Goal: Find specific page/section: Locate a particular part of the current website

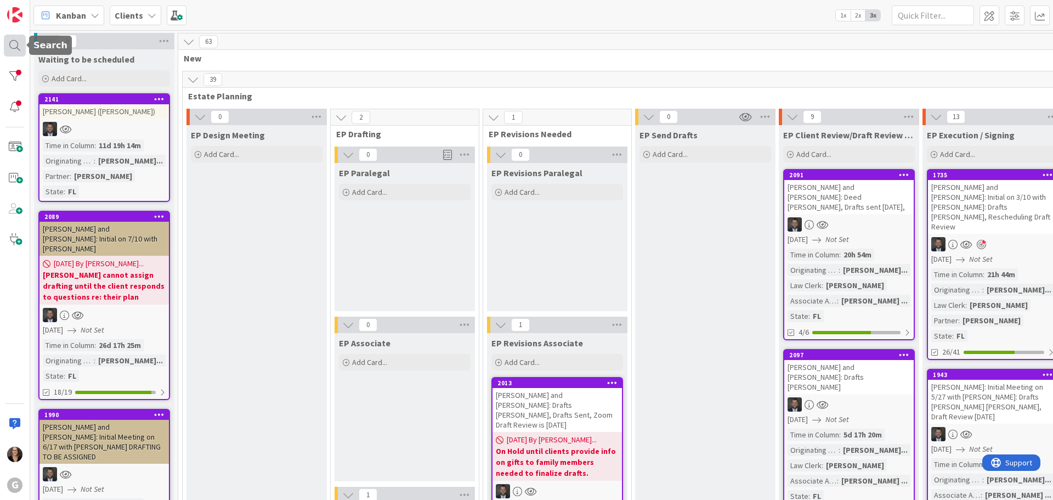
click at [10, 46] on div at bounding box center [15, 46] width 22 height 22
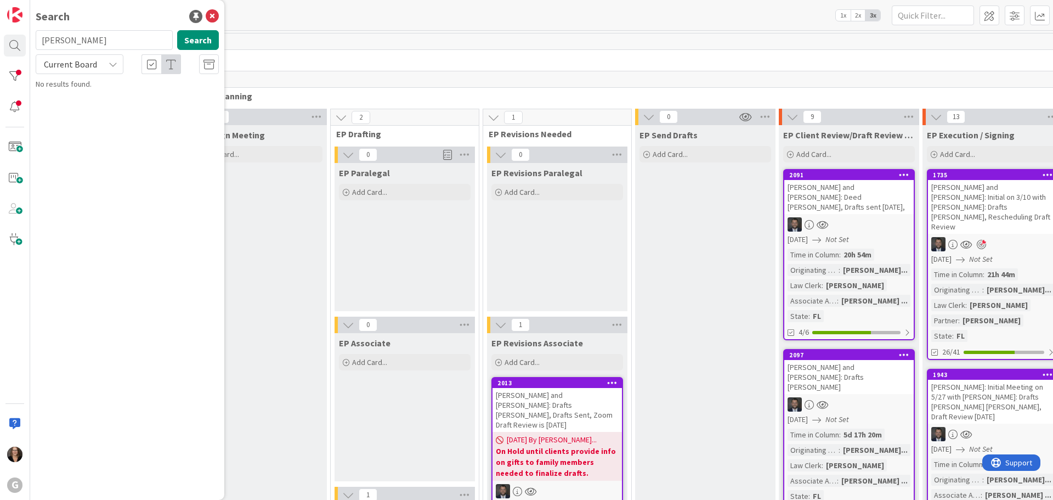
type input "[PERSON_NAME]"
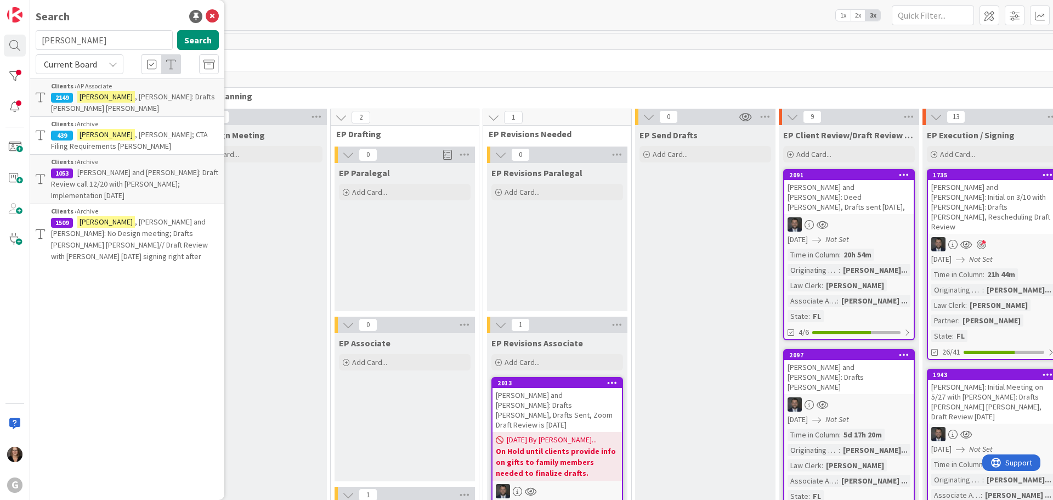
click at [116, 94] on span ", [PERSON_NAME]: Drafts [PERSON_NAME] [PERSON_NAME]" at bounding box center [133, 102] width 164 height 21
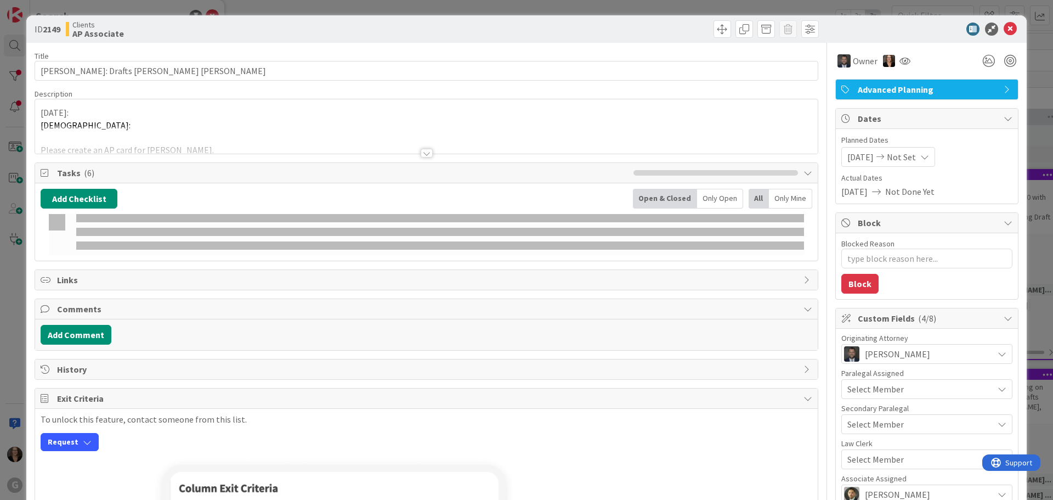
type textarea "x"
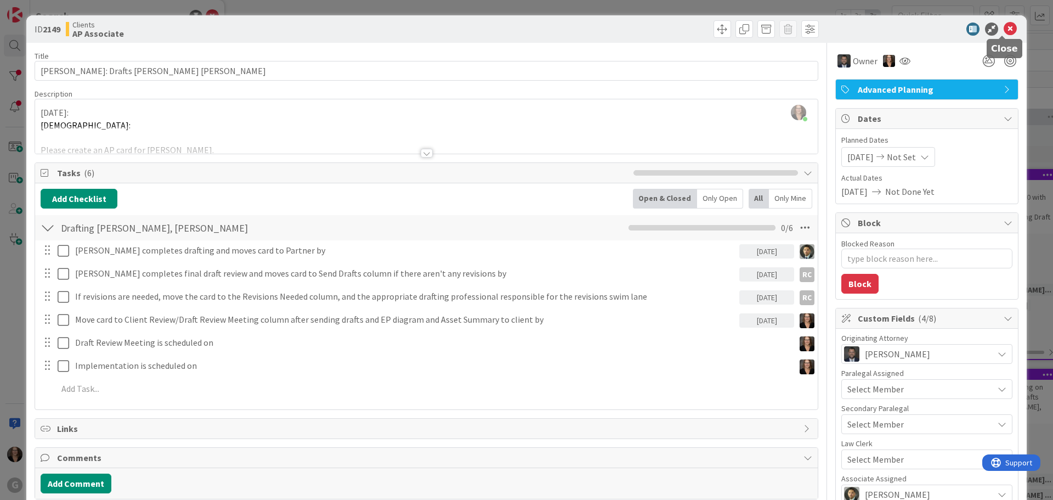
click at [1004, 25] on icon at bounding box center [1010, 28] width 13 height 13
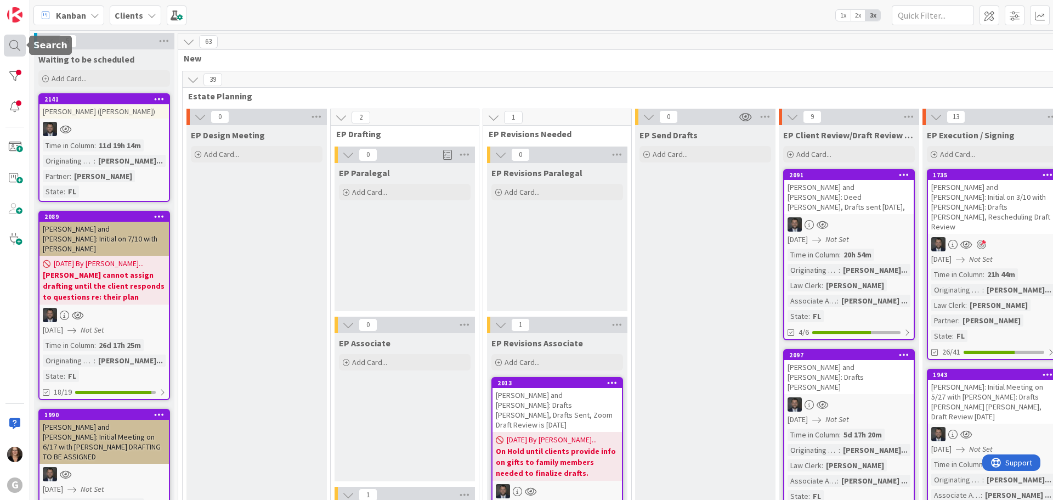
click at [13, 43] on div at bounding box center [15, 46] width 22 height 22
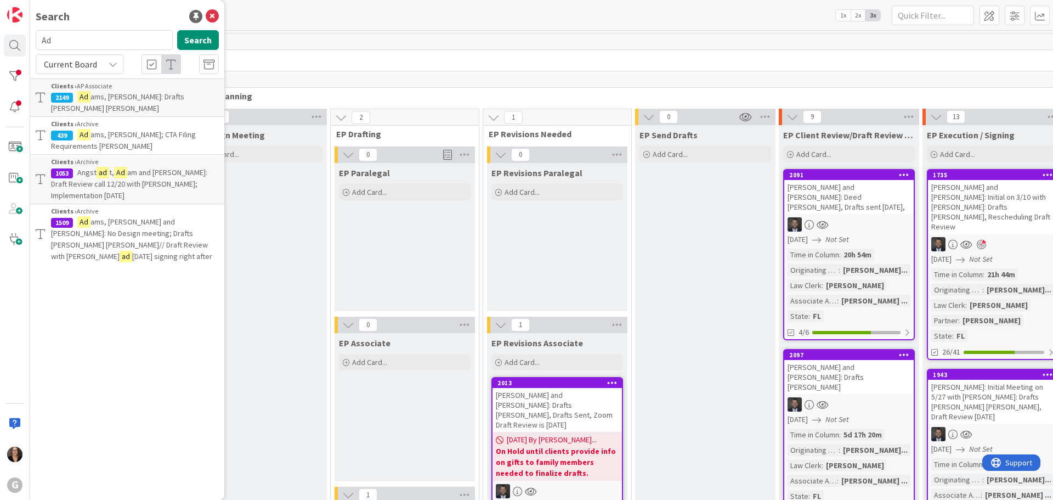
type input "A"
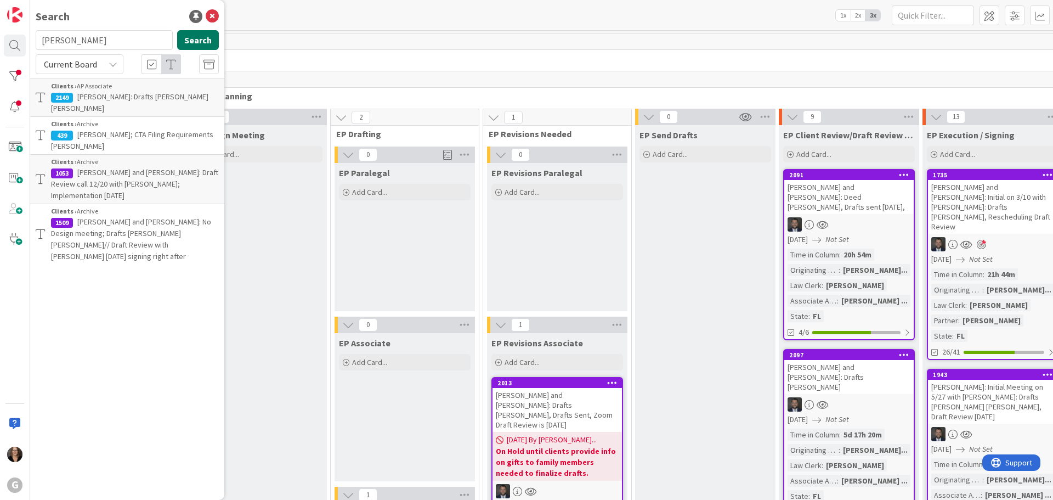
type input "[PERSON_NAME]"
click at [201, 40] on button "Search" at bounding box center [198, 40] width 42 height 20
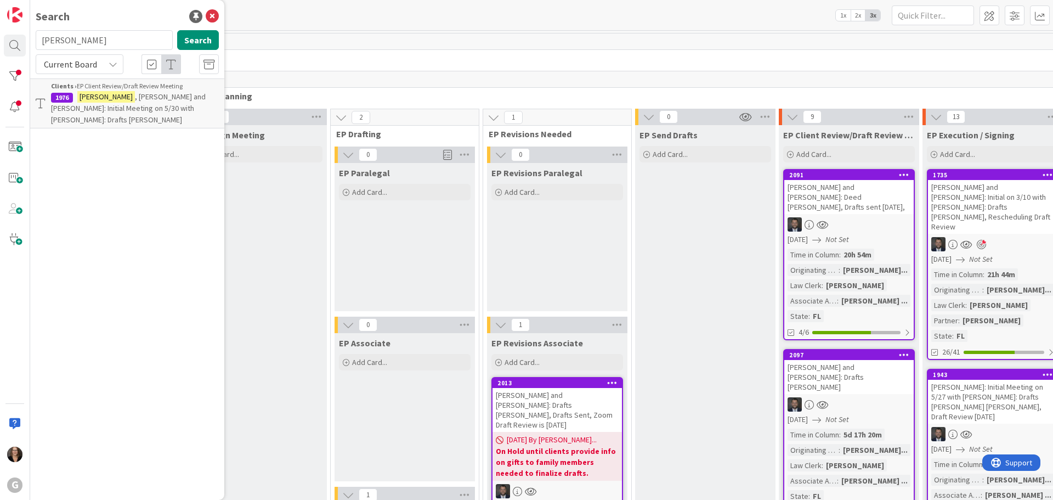
click at [162, 97] on span ", [PERSON_NAME] and [PERSON_NAME]: Initial Meeting on 5/30 with [PERSON_NAME]: …" at bounding box center [128, 108] width 155 height 33
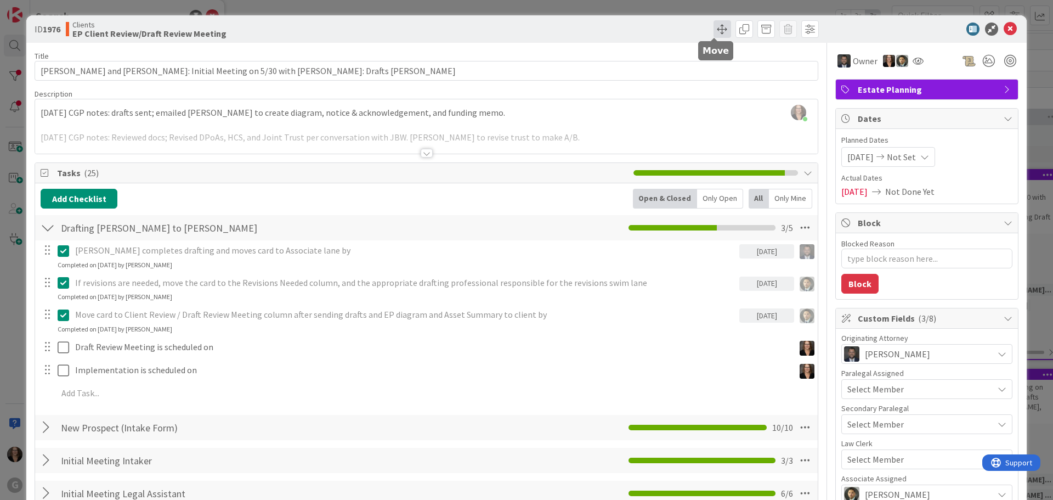
click at [715, 28] on span at bounding box center [723, 29] width 18 height 18
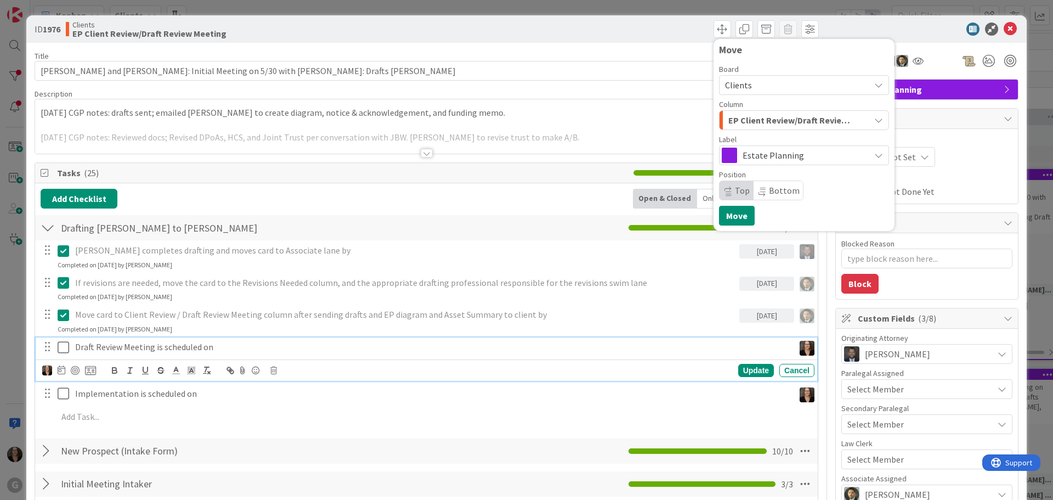
type textarea "x"
click at [223, 350] on p "Draft Review Meeting is scheduled on" at bounding box center [432, 347] width 715 height 13
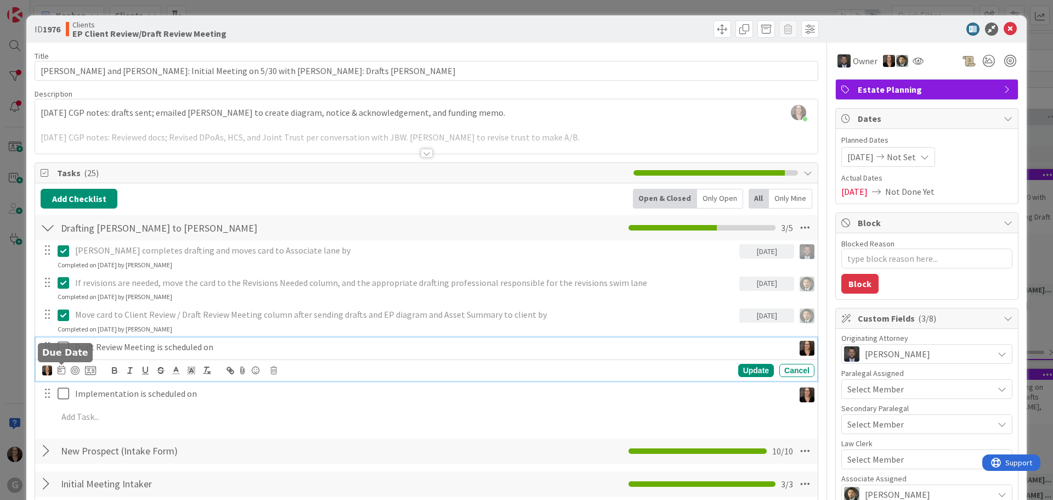
click at [61, 371] on icon at bounding box center [62, 369] width 8 height 9
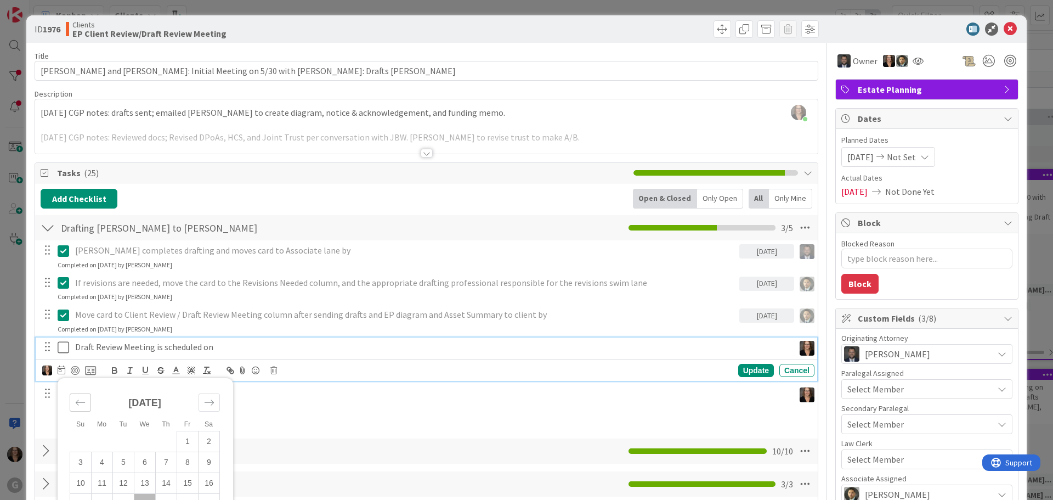
click at [81, 404] on icon "Move backward to switch to the previous month." at bounding box center [80, 402] width 10 height 10
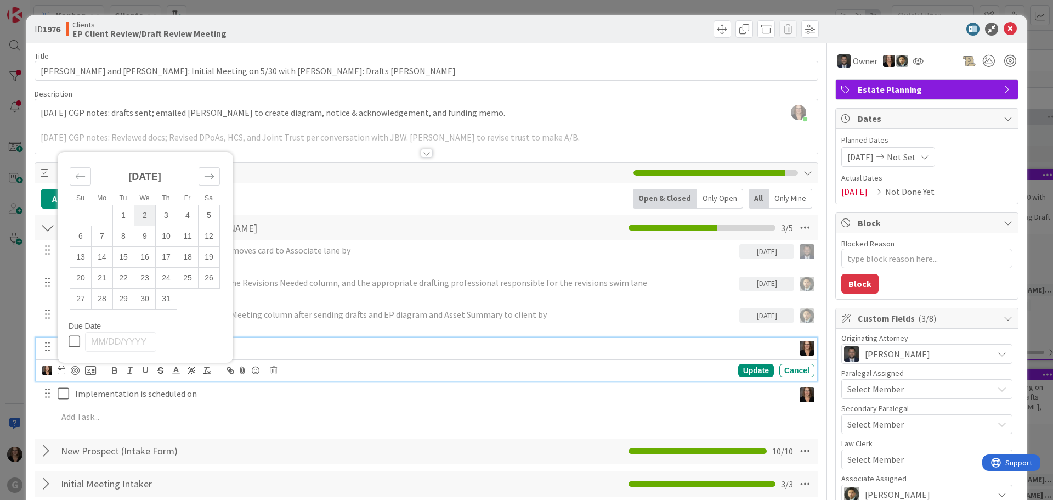
scroll to position [55, 0]
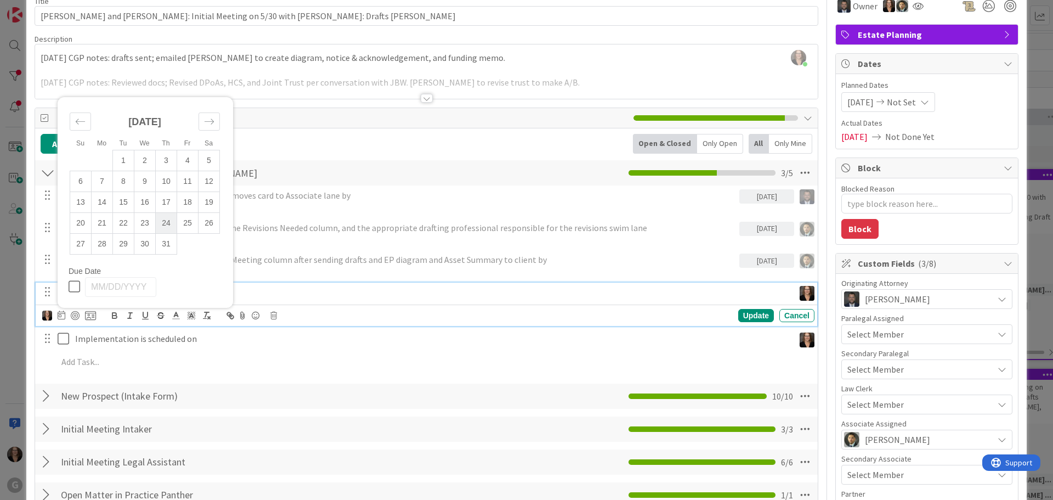
click at [171, 221] on td "24" at bounding box center [166, 222] width 21 height 21
type input "[DATE]"
type textarea "x"
click at [286, 245] on div "If revisions are needed, move the card to the Revisions Needed column, and the …" at bounding box center [427, 232] width 782 height 29
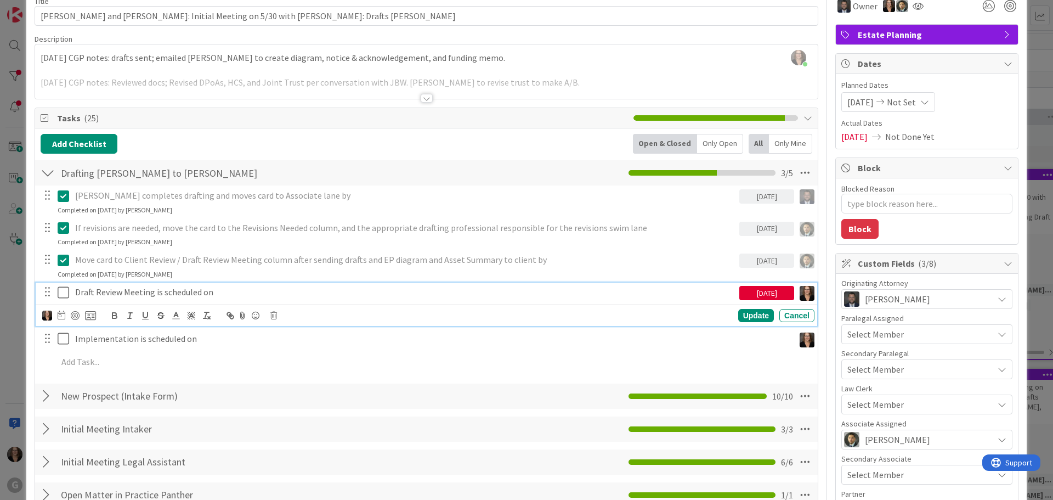
click at [215, 293] on p "Draft Review Meeting is scheduled on" at bounding box center [405, 292] width 660 height 13
click at [64, 292] on icon at bounding box center [66, 292] width 16 height 13
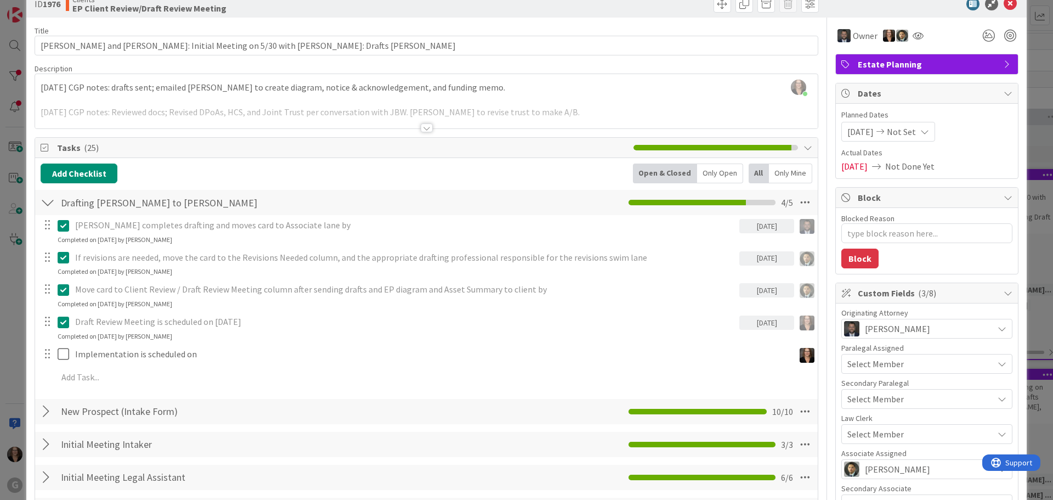
scroll to position [0, 0]
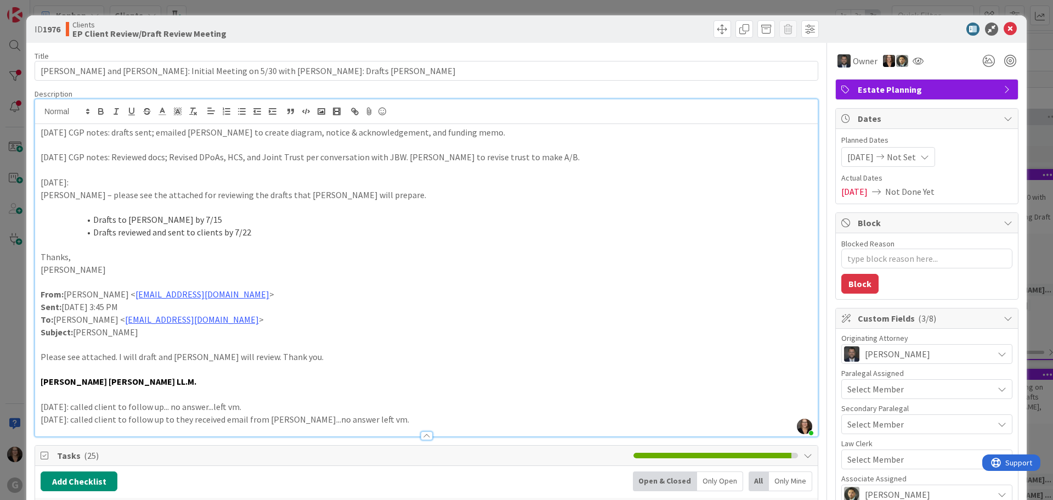
click at [37, 109] on div "[PERSON_NAME] just joined [DATE] CGP notes: drafts sent; emailed [PERSON_NAME] …" at bounding box center [426, 267] width 783 height 337
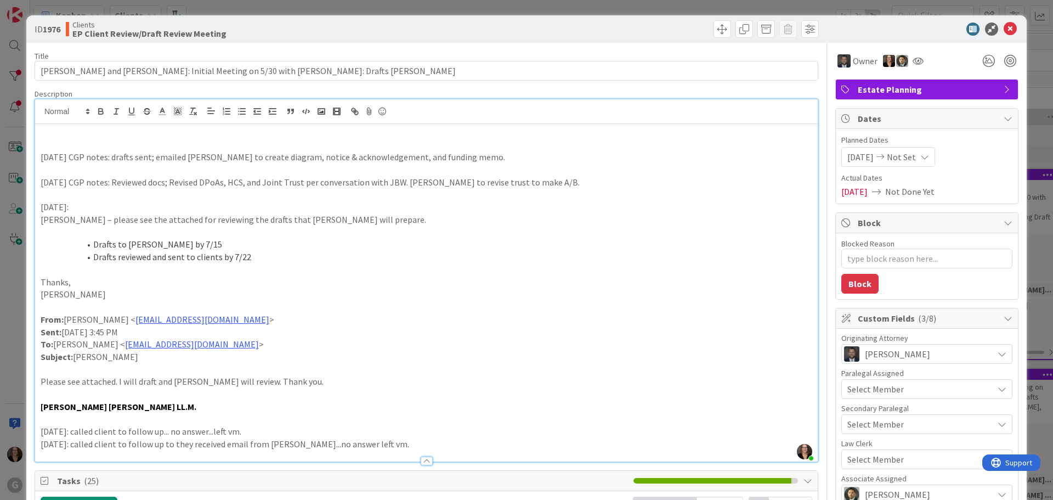
type textarea "x"
click at [1005, 29] on icon at bounding box center [1010, 28] width 13 height 13
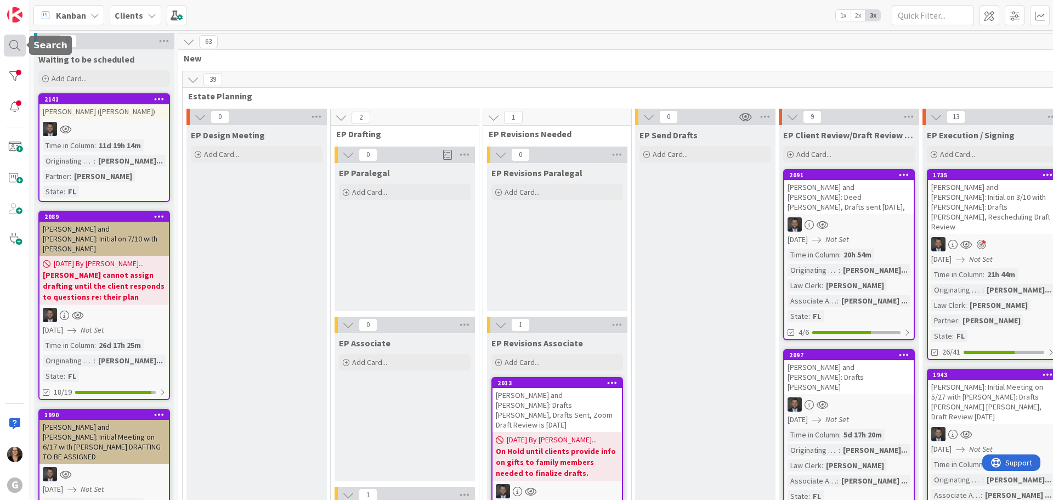
click at [14, 46] on div at bounding box center [15, 46] width 22 height 22
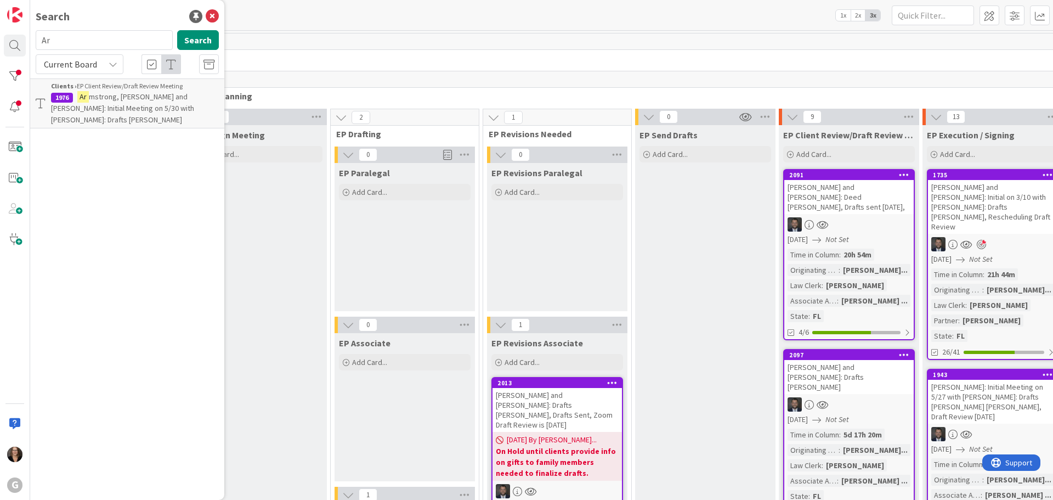
type input "A"
type input "[PERSON_NAME]"
click at [205, 40] on button "Search" at bounding box center [198, 40] width 42 height 20
click at [174, 95] on span ", [PERSON_NAME] and [PERSON_NAME]: Initial on 3/20 w/ [PERSON_NAME] CPT Drafts …" at bounding box center [133, 114] width 164 height 44
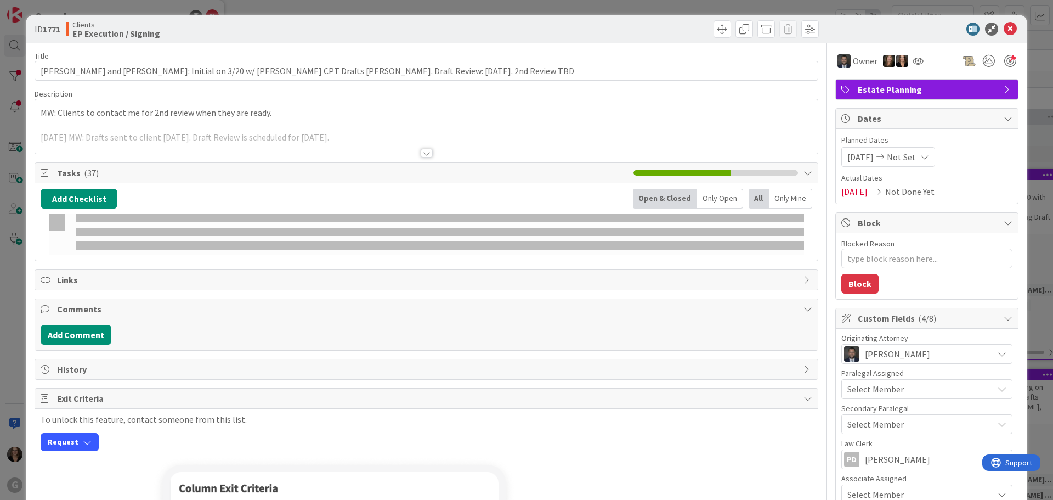
type textarea "x"
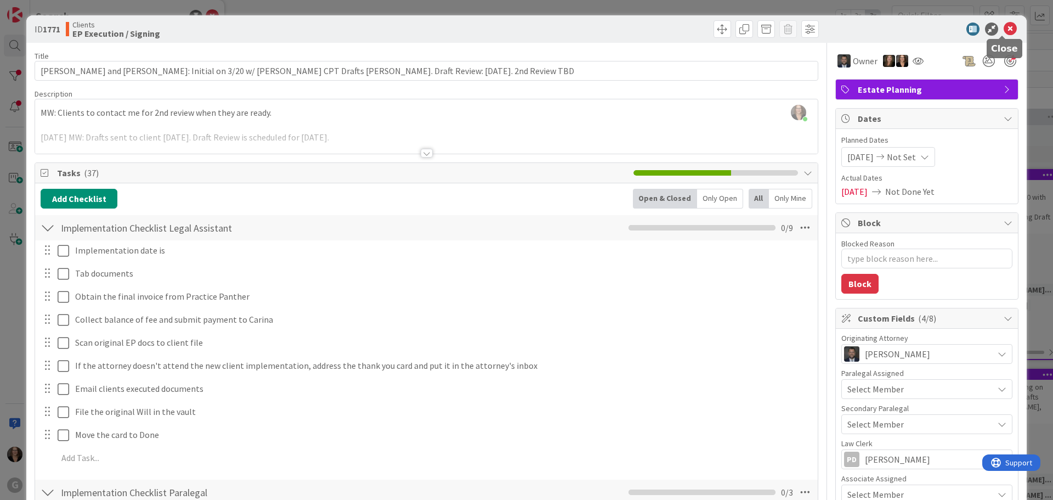
click at [1004, 25] on icon at bounding box center [1010, 28] width 13 height 13
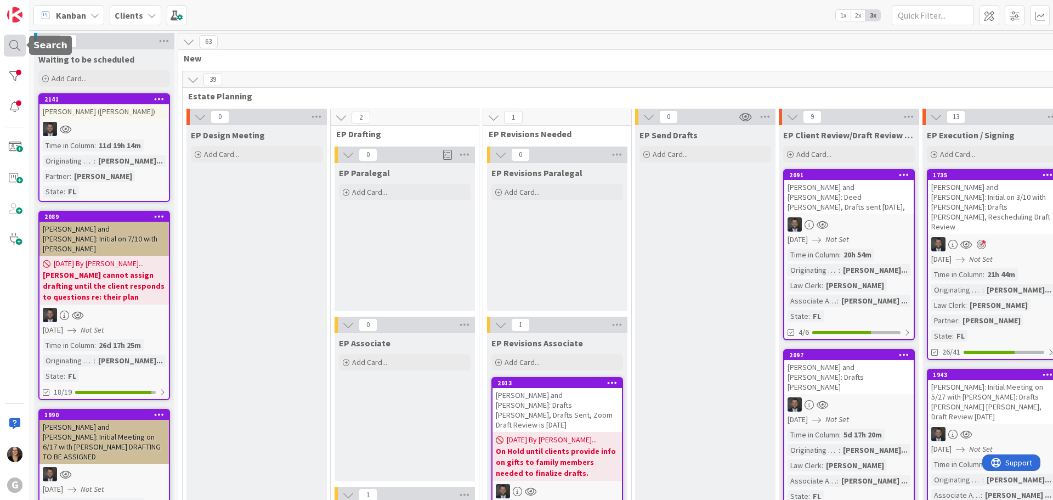
click at [14, 44] on div at bounding box center [15, 46] width 22 height 22
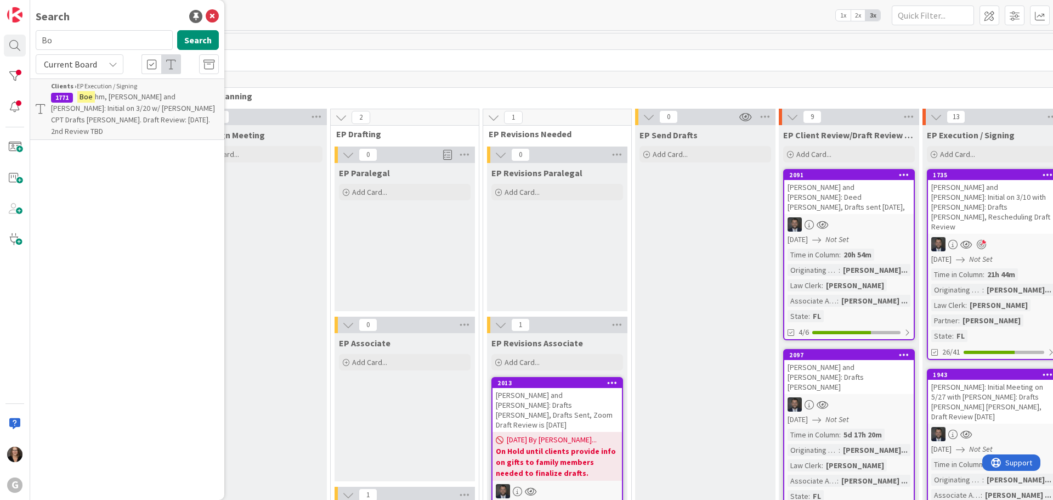
type input "B"
type input "Chensoff"
click at [189, 41] on button "Search" at bounding box center [198, 40] width 42 height 20
click at [142, 100] on span ", [PERSON_NAME] and [PERSON_NAME] Drafts [PERSON_NAME] to [PERSON_NAME] - Signe…" at bounding box center [133, 114] width 165 height 44
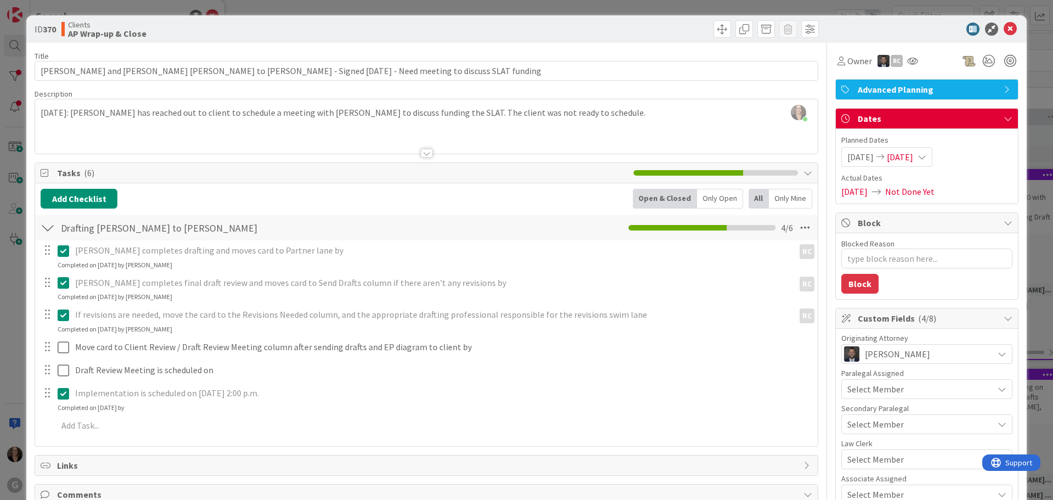
type textarea "x"
drag, startPoint x: 1002, startPoint y: 29, endPoint x: 890, endPoint y: 48, distance: 114.1
click at [1004, 29] on icon at bounding box center [1010, 28] width 13 height 13
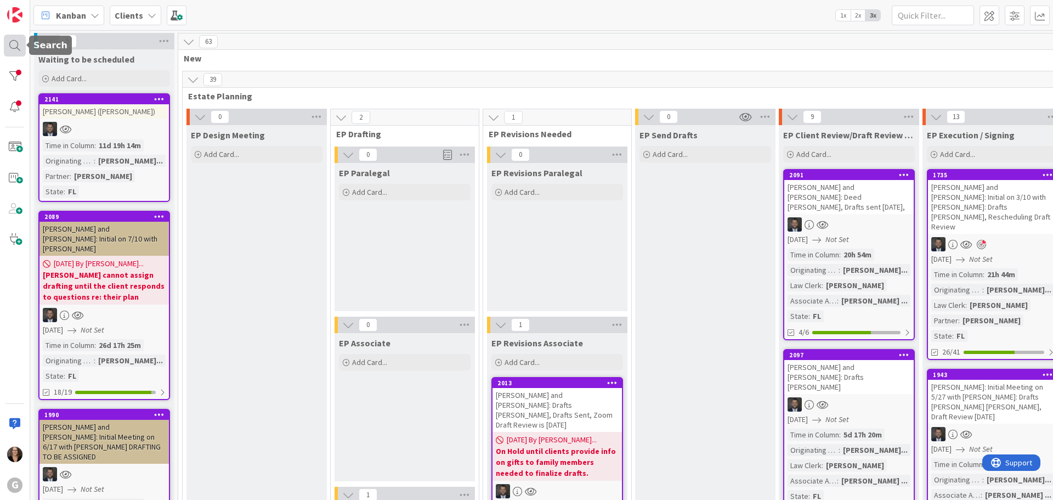
drag, startPoint x: 14, startPoint y: 44, endPoint x: 24, endPoint y: 46, distance: 10.0
click at [14, 44] on div at bounding box center [15, 46] width 22 height 22
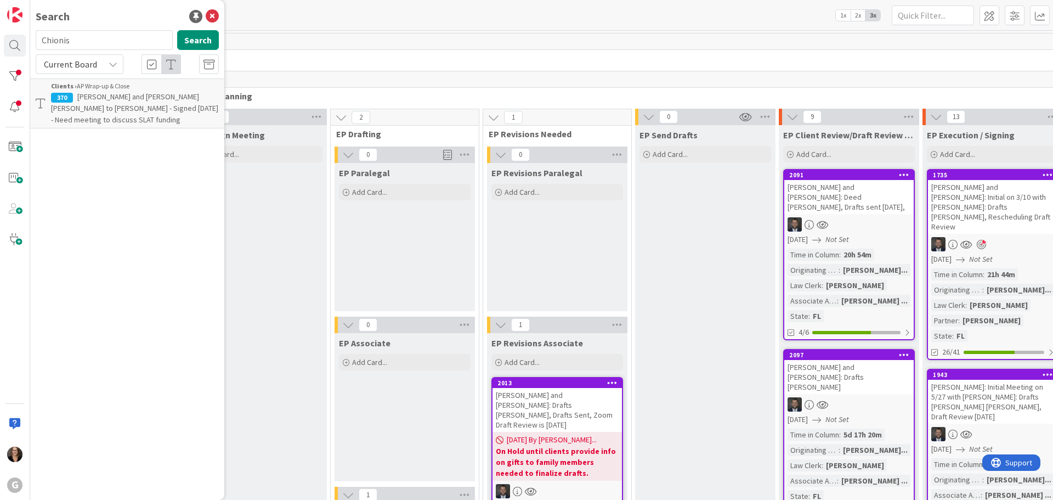
type input "Chionis"
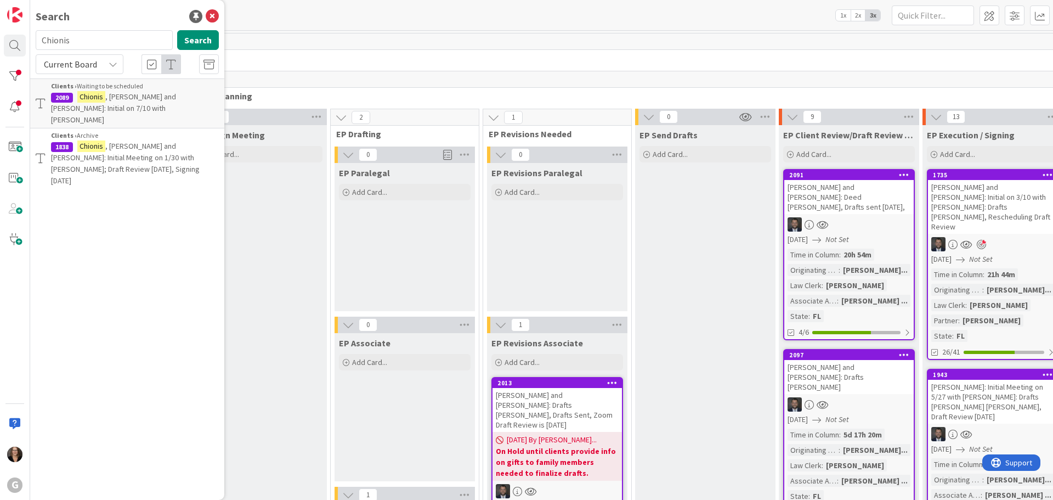
click at [138, 101] on span ", [PERSON_NAME] and [PERSON_NAME]: Initial on 7/10 with [PERSON_NAME]" at bounding box center [113, 108] width 125 height 33
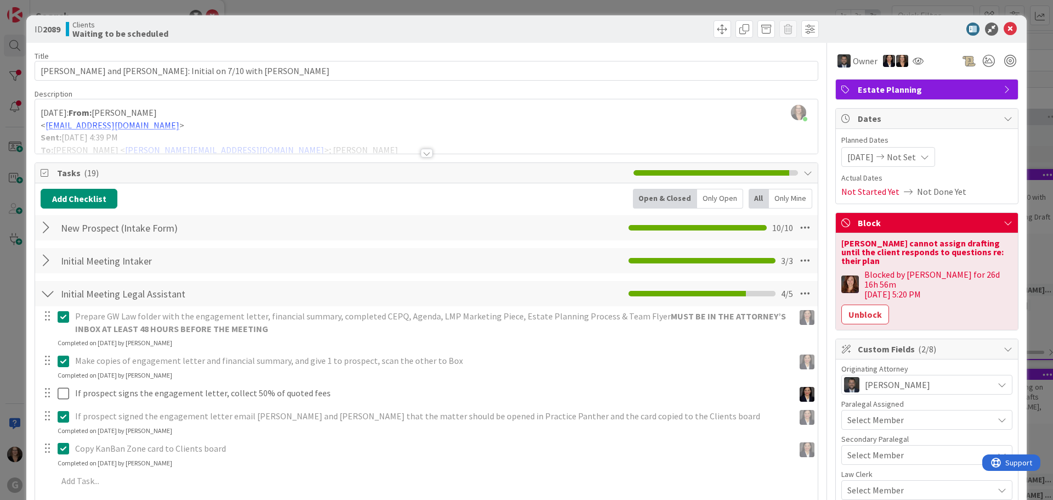
click at [218, 127] on div at bounding box center [426, 140] width 783 height 28
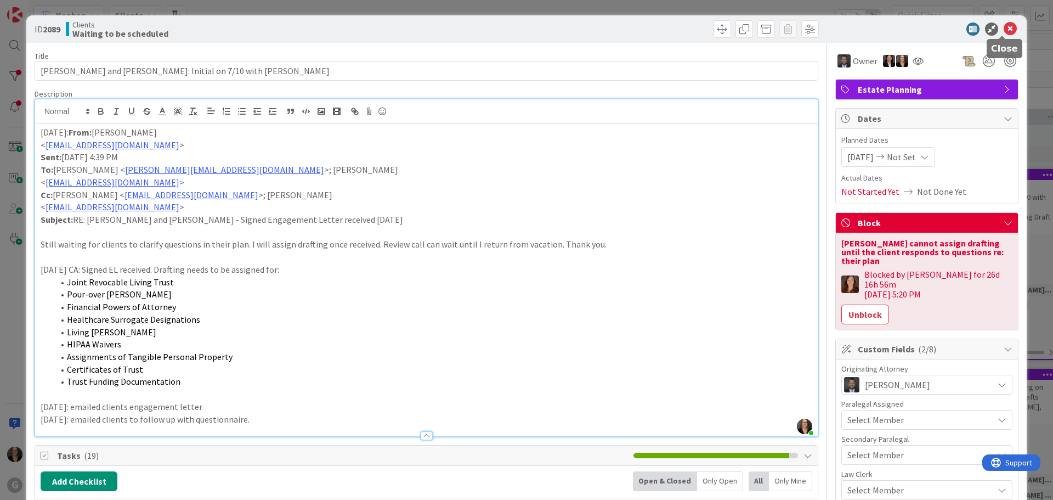
click at [1004, 29] on icon at bounding box center [1010, 28] width 13 height 13
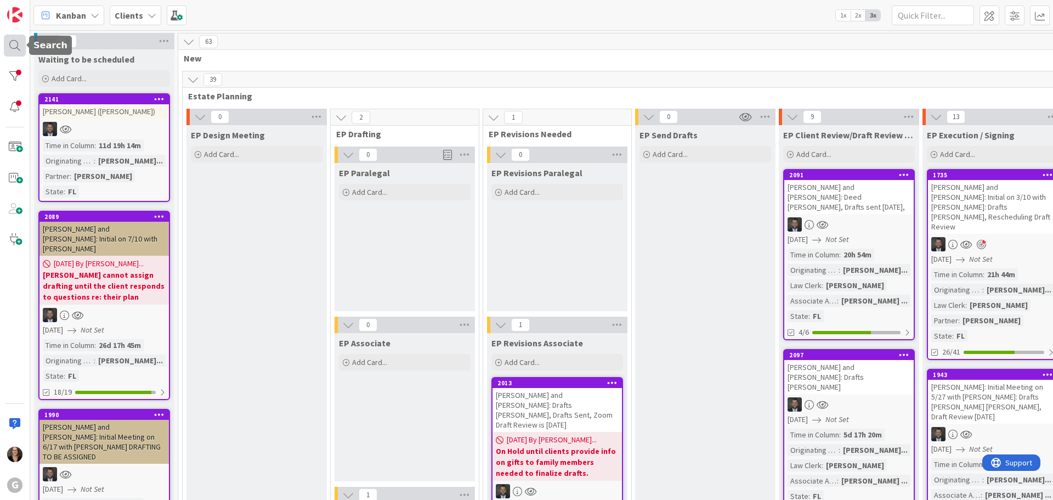
click at [13, 46] on div at bounding box center [15, 46] width 22 height 22
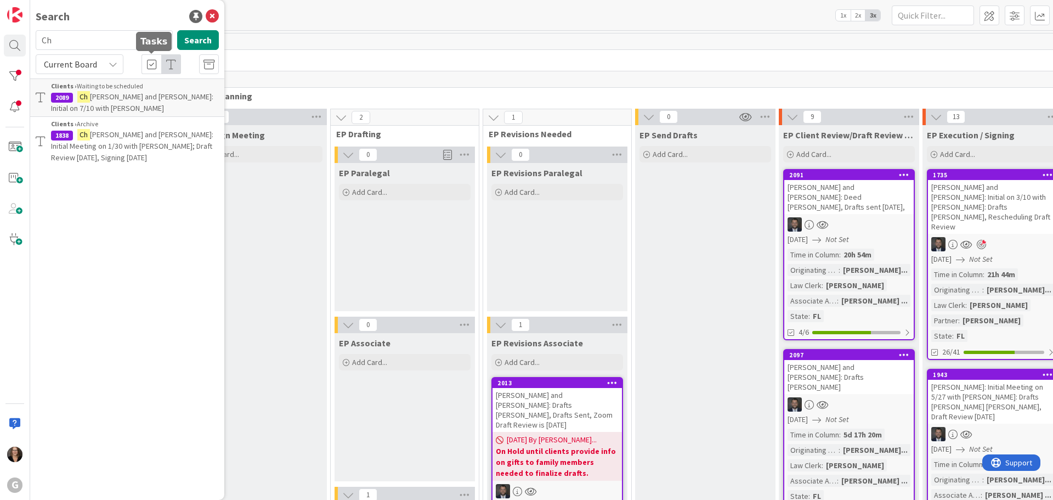
type input "C"
type input "[PERSON_NAME]"
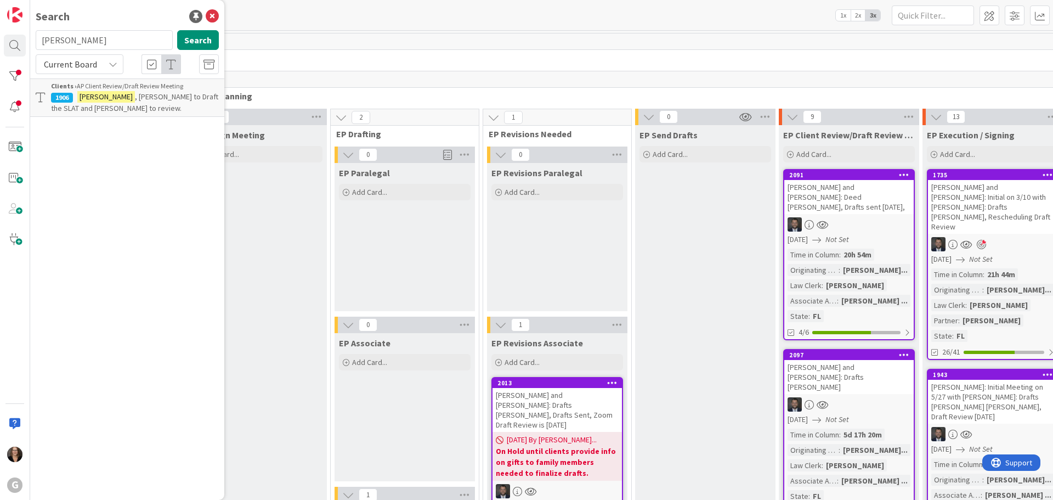
click at [144, 97] on span ", [PERSON_NAME] to Draft the SLAT and [PERSON_NAME] to review." at bounding box center [134, 102] width 167 height 21
type textarea "x"
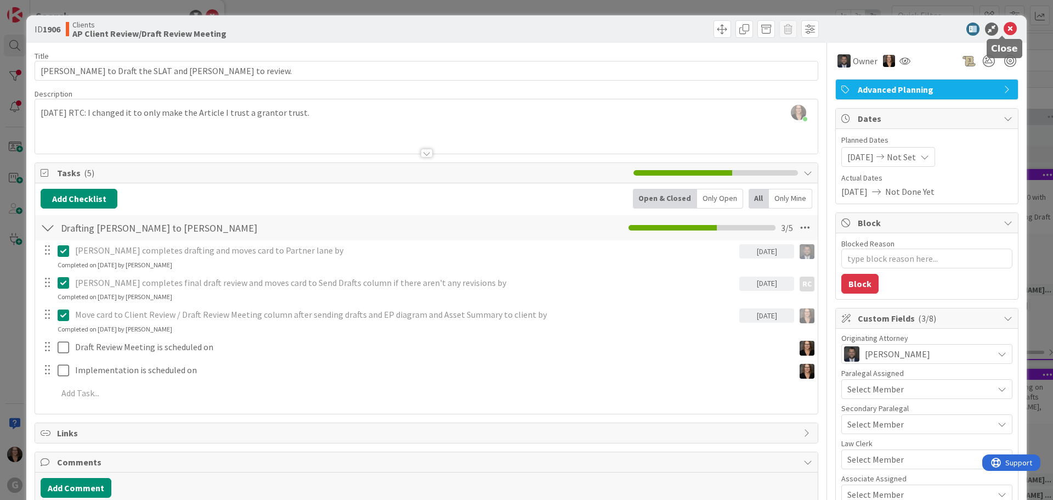
drag, startPoint x: 1004, startPoint y: 27, endPoint x: 980, endPoint y: 30, distance: 23.7
click at [1004, 27] on icon at bounding box center [1010, 28] width 13 height 13
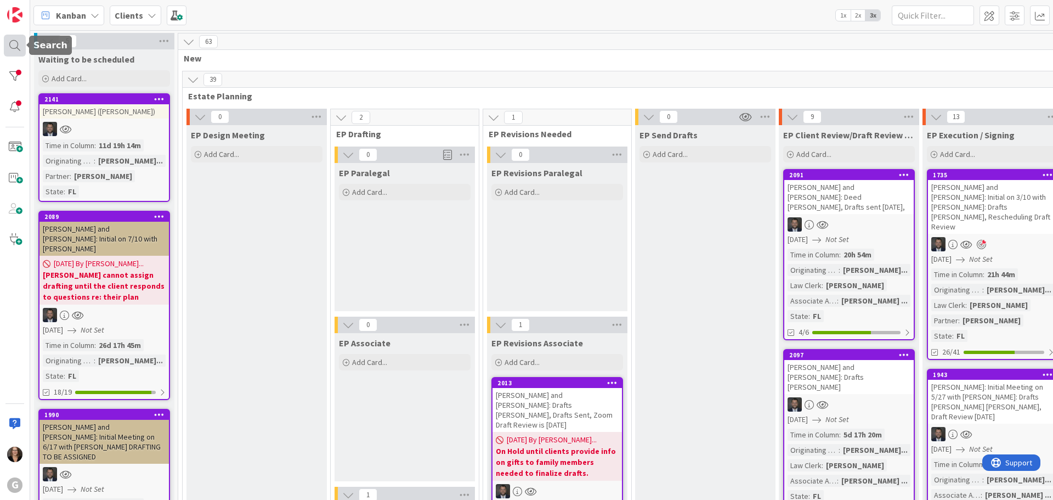
click at [14, 43] on div at bounding box center [15, 46] width 22 height 22
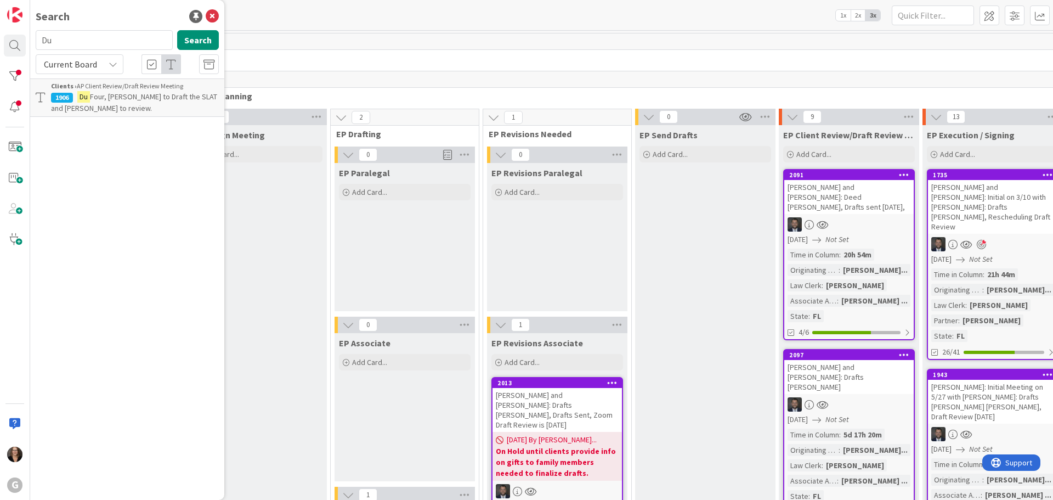
type input "D"
type input "[PERSON_NAME]"
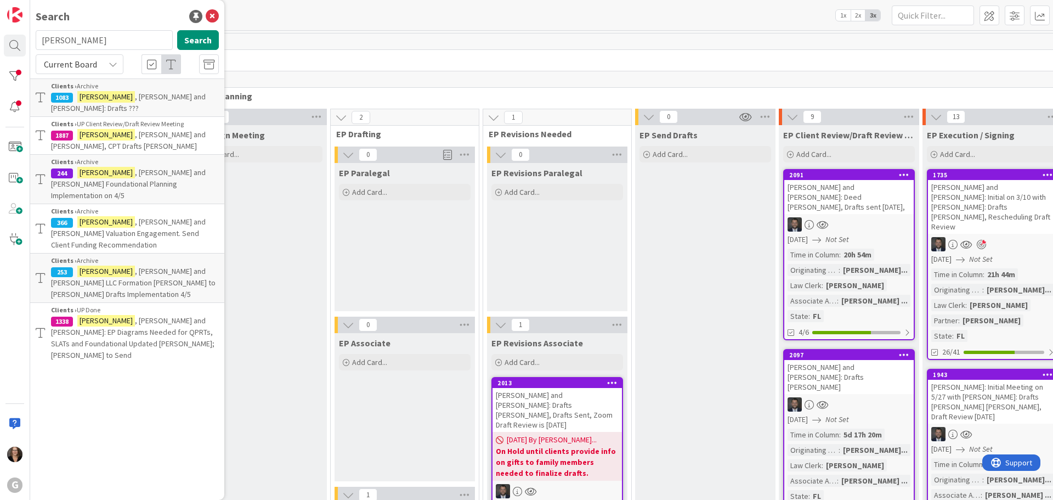
click at [107, 96] on mark "[PERSON_NAME]" at bounding box center [106, 97] width 58 height 12
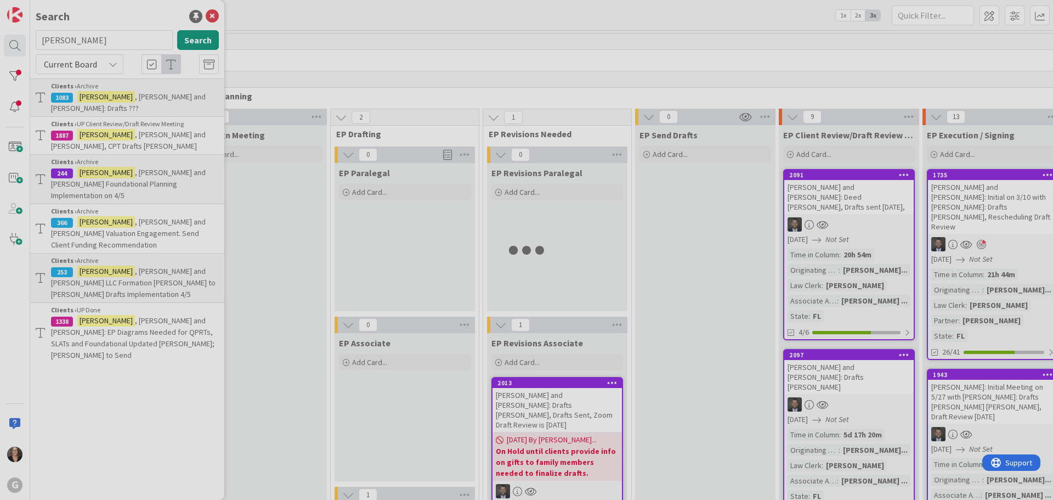
click at [107, 96] on div at bounding box center [526, 250] width 1053 height 500
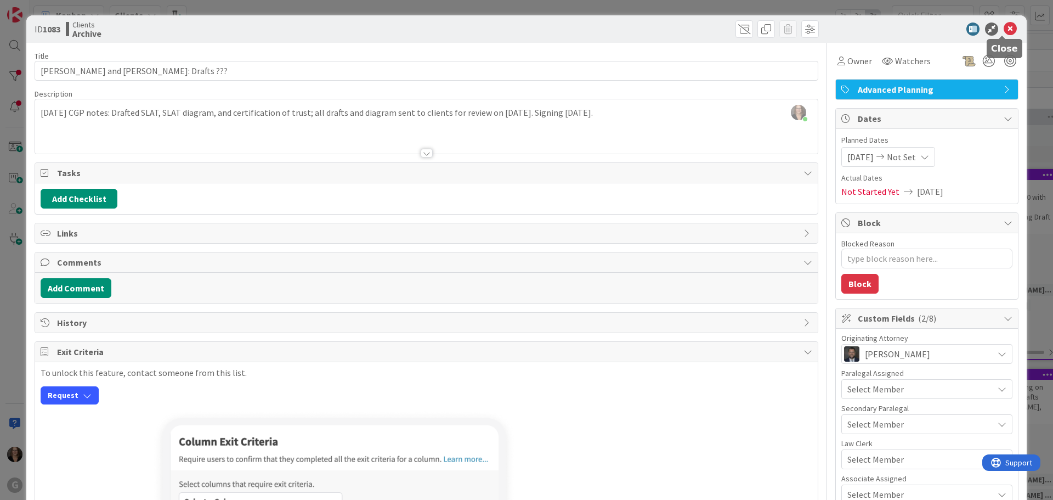
click at [1004, 27] on icon at bounding box center [1010, 28] width 13 height 13
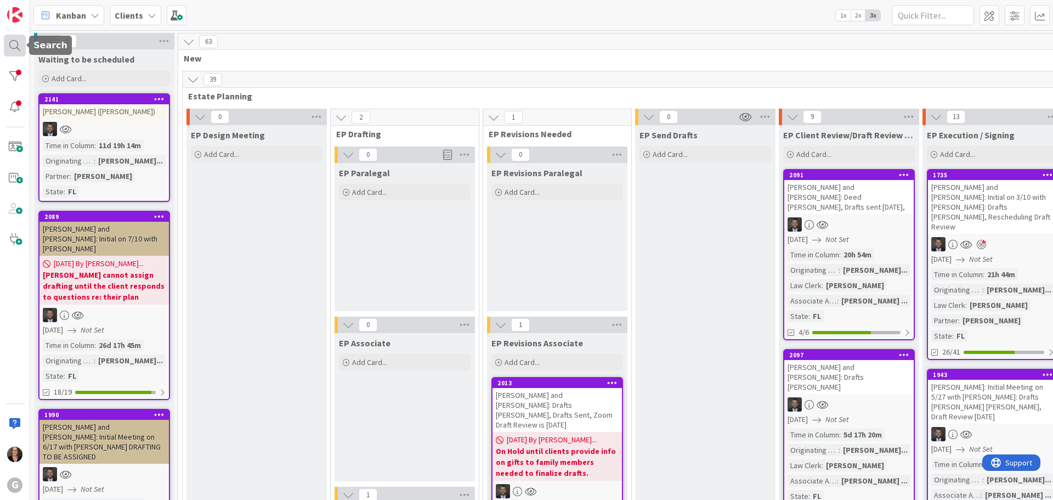
click at [10, 42] on div at bounding box center [15, 46] width 22 height 22
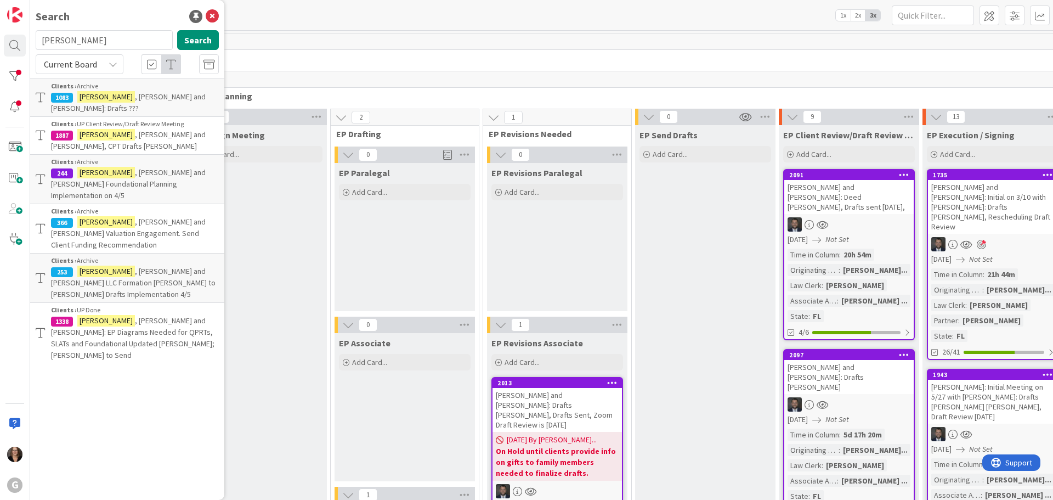
click at [148, 129] on span ", [PERSON_NAME] and [PERSON_NAME], CPT Drafts [PERSON_NAME]" at bounding box center [128, 139] width 155 height 21
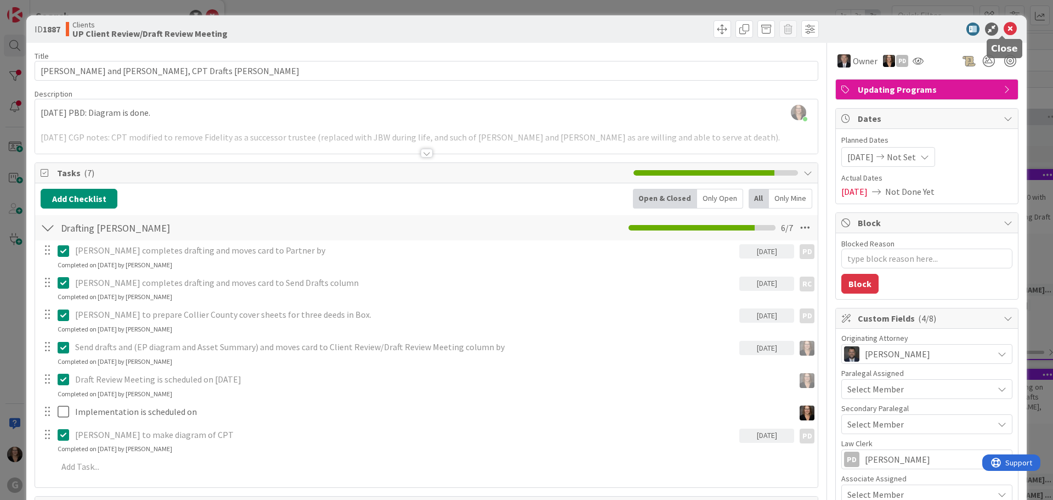
click at [1004, 26] on icon at bounding box center [1010, 28] width 13 height 13
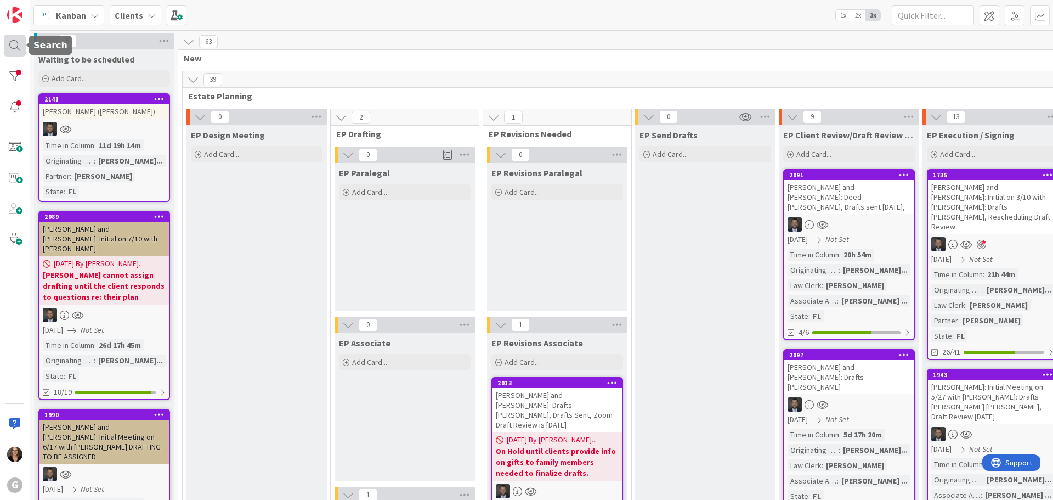
click at [13, 45] on div at bounding box center [15, 46] width 22 height 22
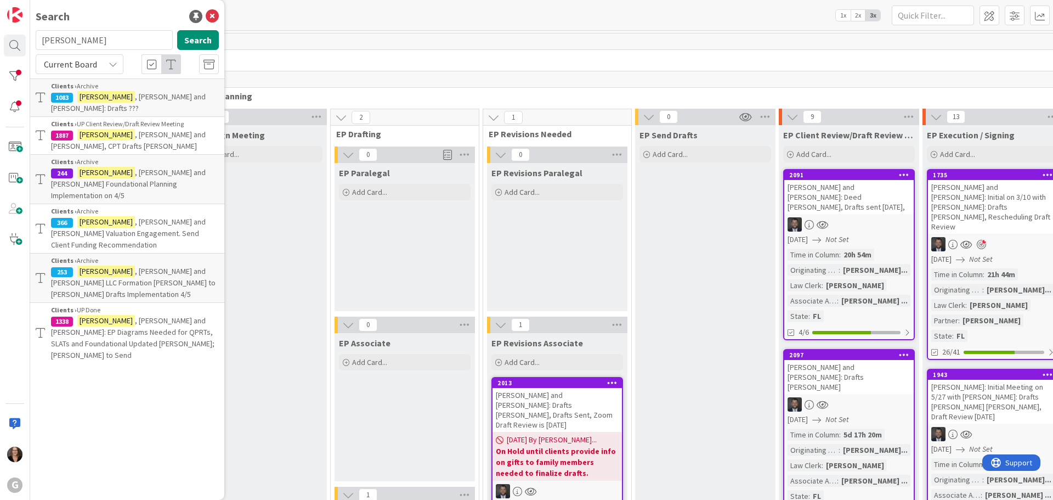
click at [117, 315] on span ", [PERSON_NAME] and [PERSON_NAME]: EP Diagrams Needed for QPRTs, SLATs and Foun…" at bounding box center [132, 337] width 163 height 44
type textarea "x"
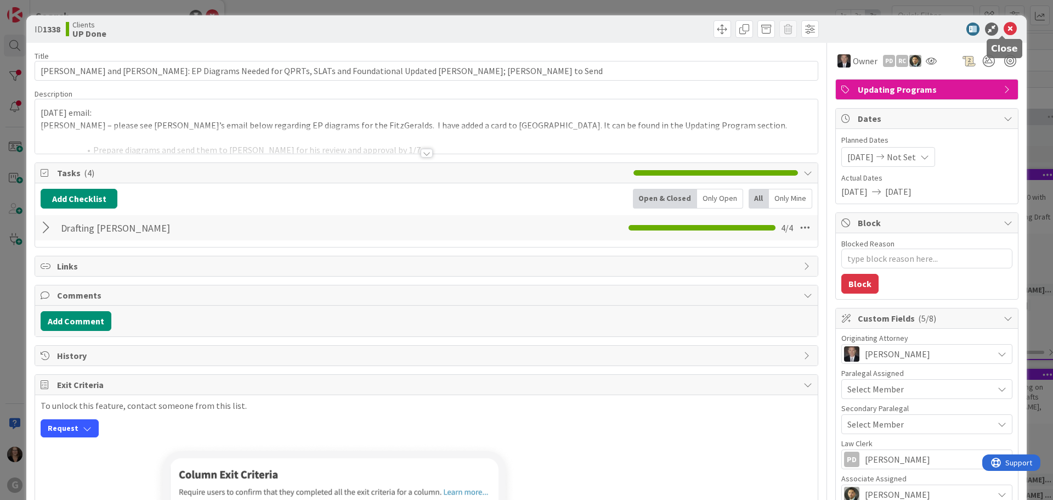
click at [1004, 29] on icon at bounding box center [1010, 28] width 13 height 13
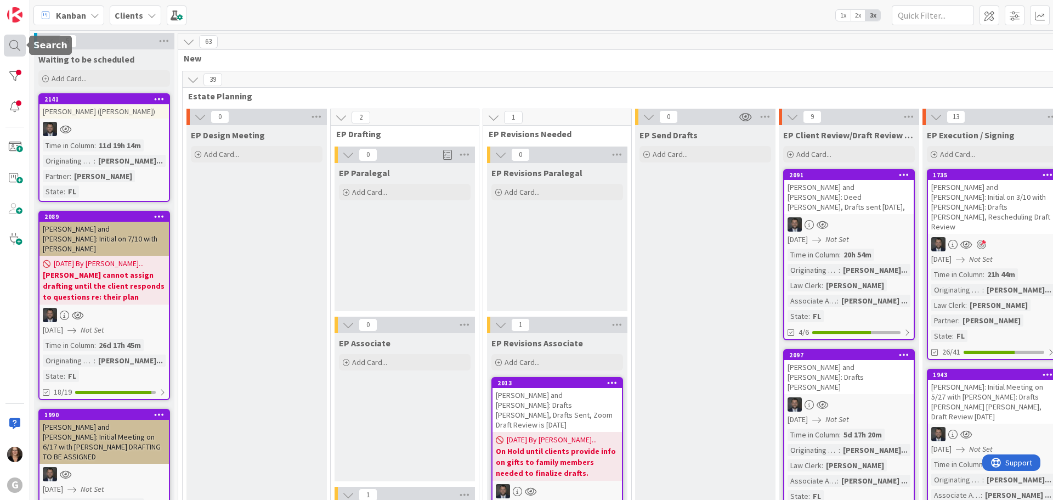
click at [16, 43] on div at bounding box center [15, 46] width 22 height 22
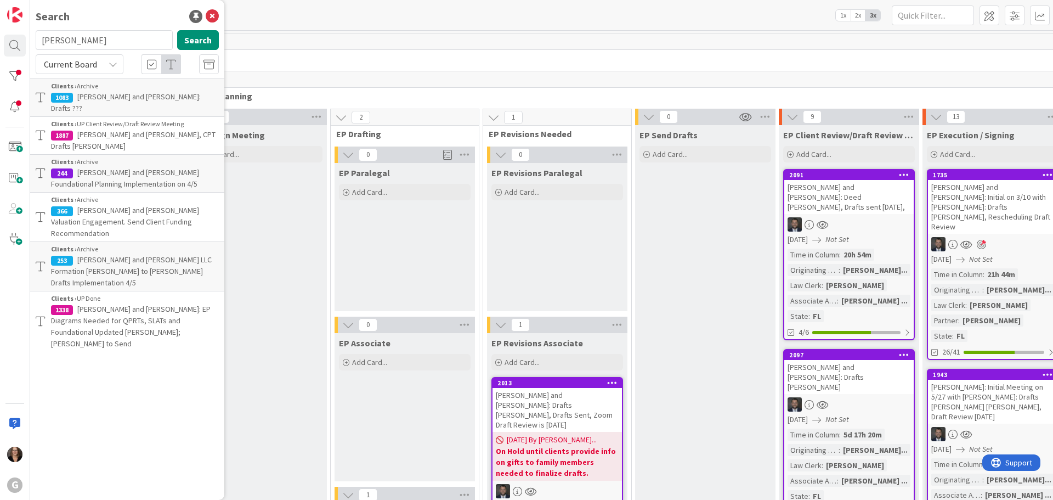
type input "[PERSON_NAME]"
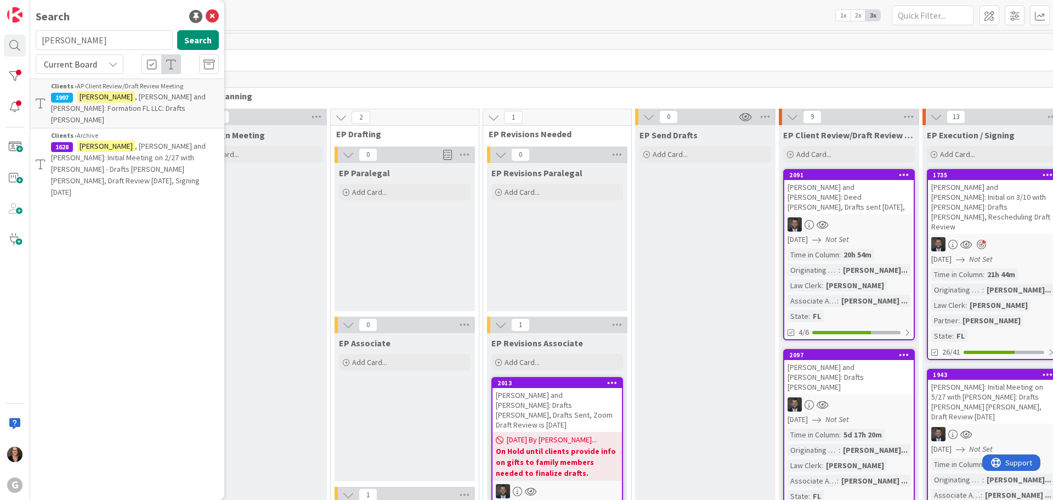
click at [155, 104] on p "[PERSON_NAME] and [PERSON_NAME]: Formation FL LLC: Drafts [PERSON_NAME]" at bounding box center [135, 108] width 168 height 35
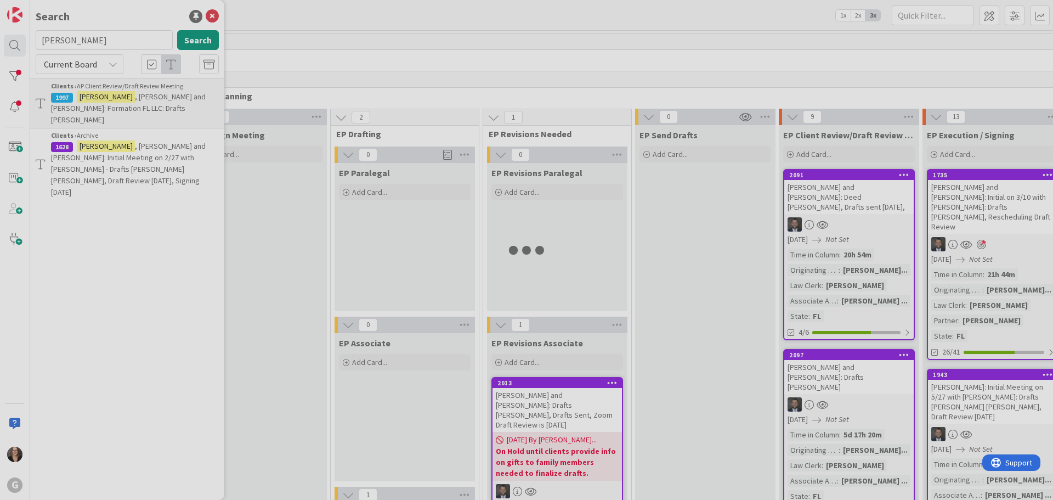
click at [155, 104] on div at bounding box center [526, 250] width 1053 height 500
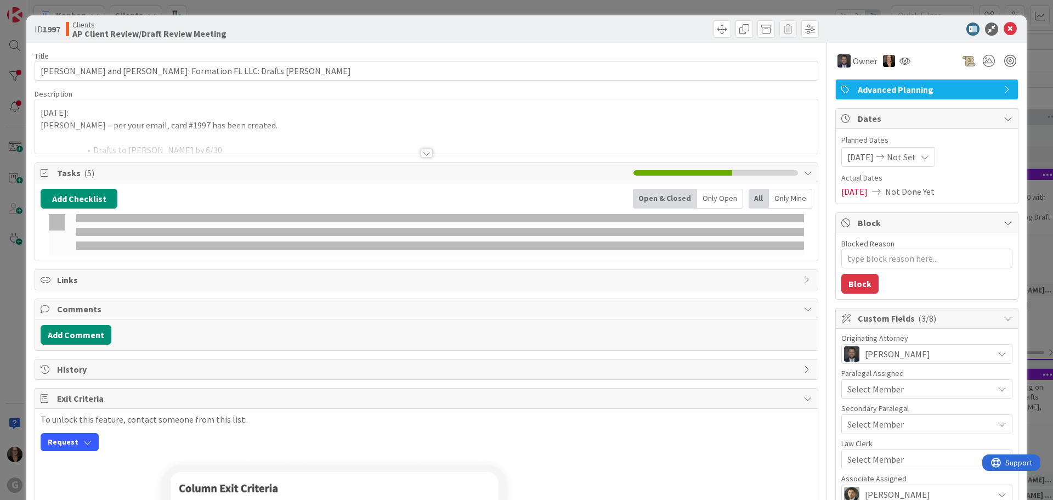
type textarea "x"
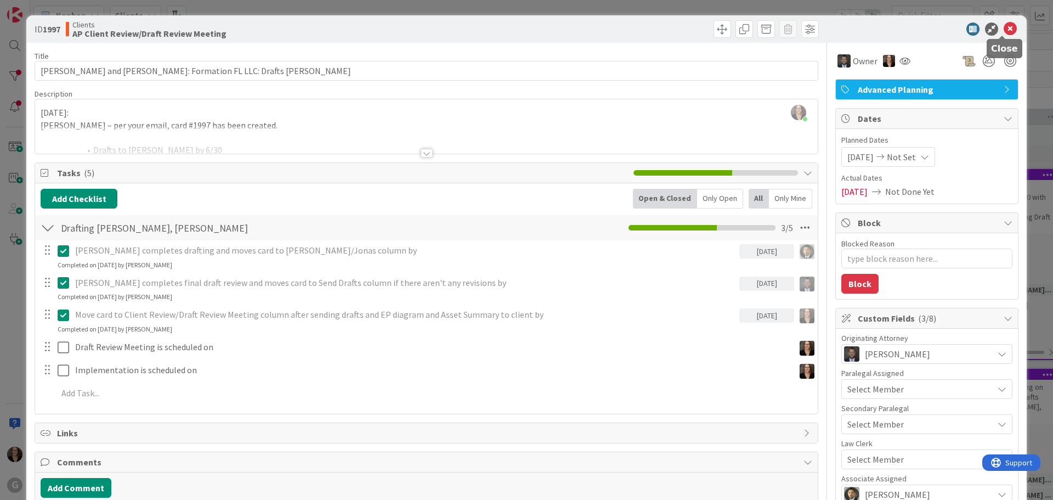
click at [1004, 27] on icon at bounding box center [1010, 28] width 13 height 13
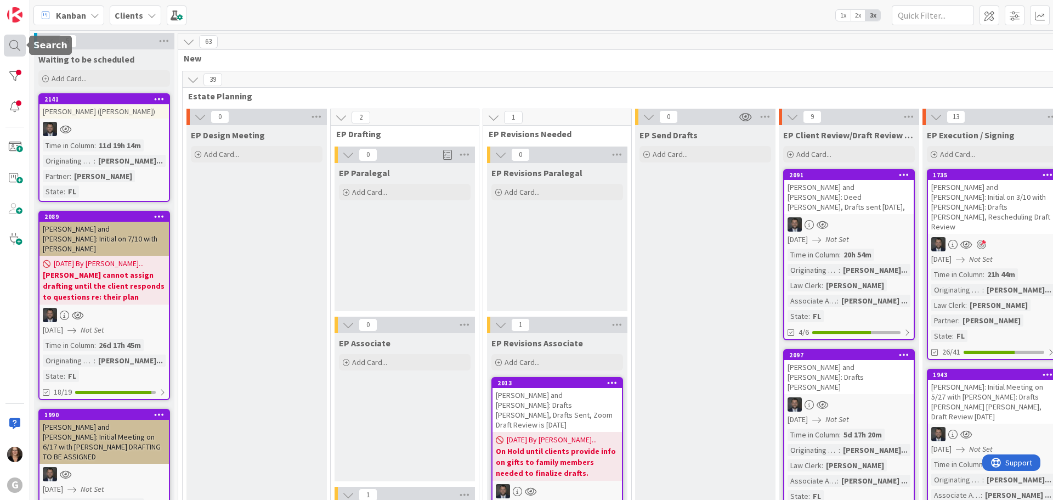
click at [14, 45] on div at bounding box center [15, 46] width 22 height 22
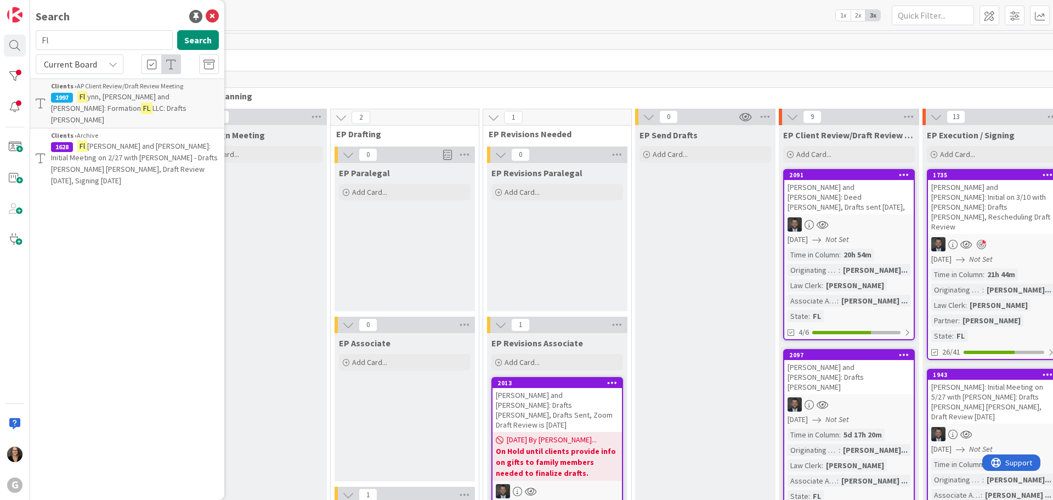
type input "F"
type input "[PERSON_NAME]"
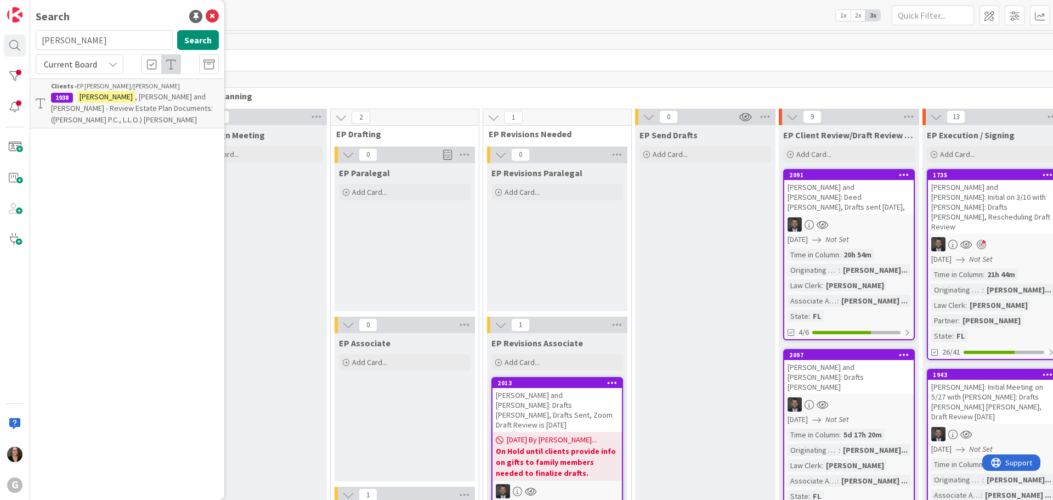
click at [110, 95] on span ", [PERSON_NAME] and [PERSON_NAME] - Review Estate Plan Documents: ([PERSON_NAME…" at bounding box center [132, 108] width 162 height 33
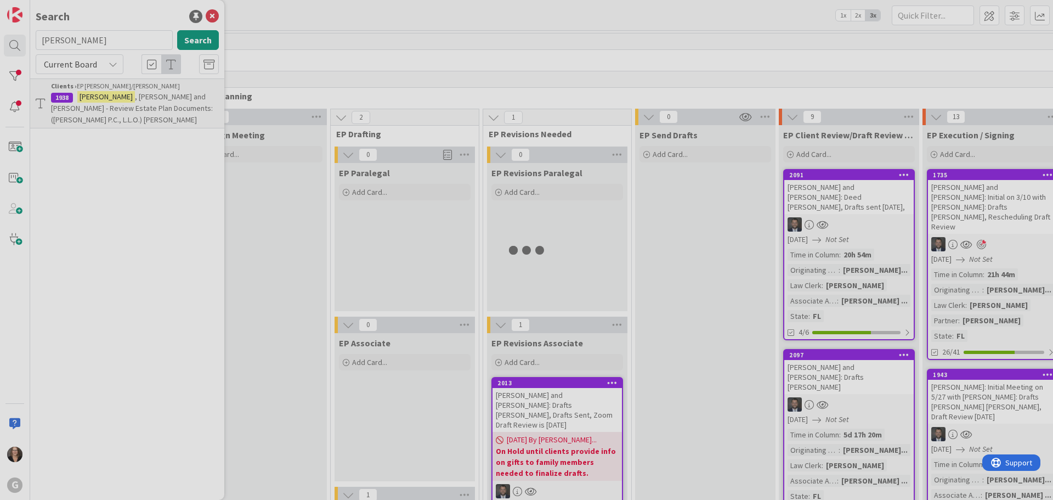
click at [112, 96] on div at bounding box center [526, 250] width 1053 height 500
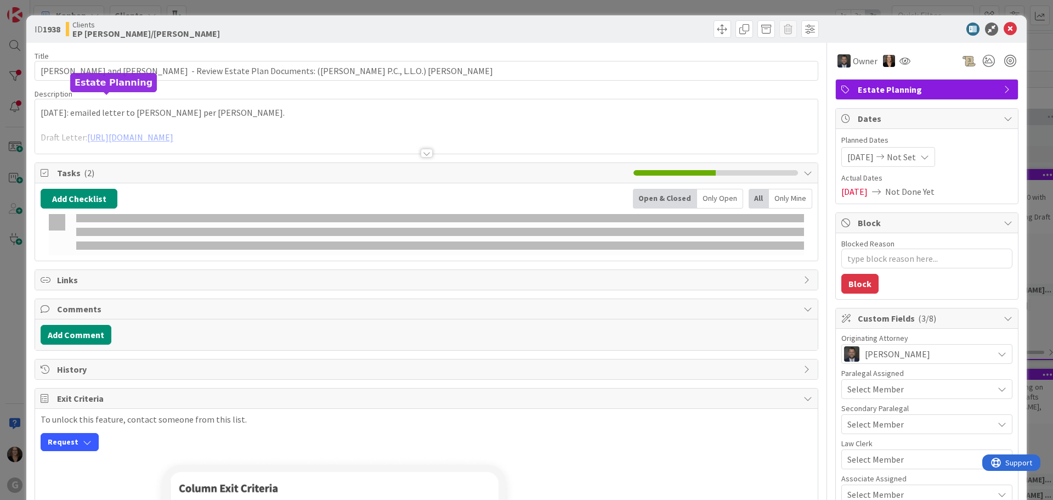
type textarea "x"
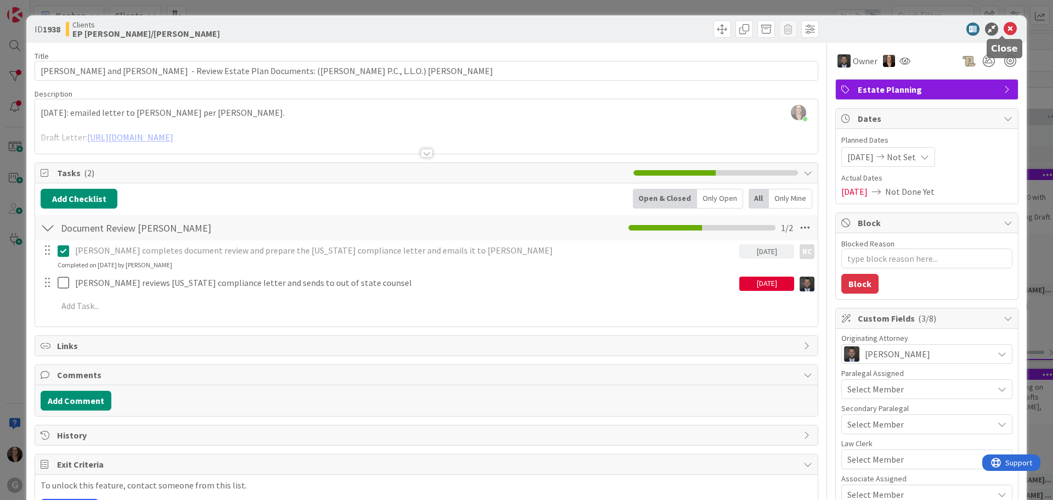
click at [1004, 27] on icon at bounding box center [1010, 28] width 13 height 13
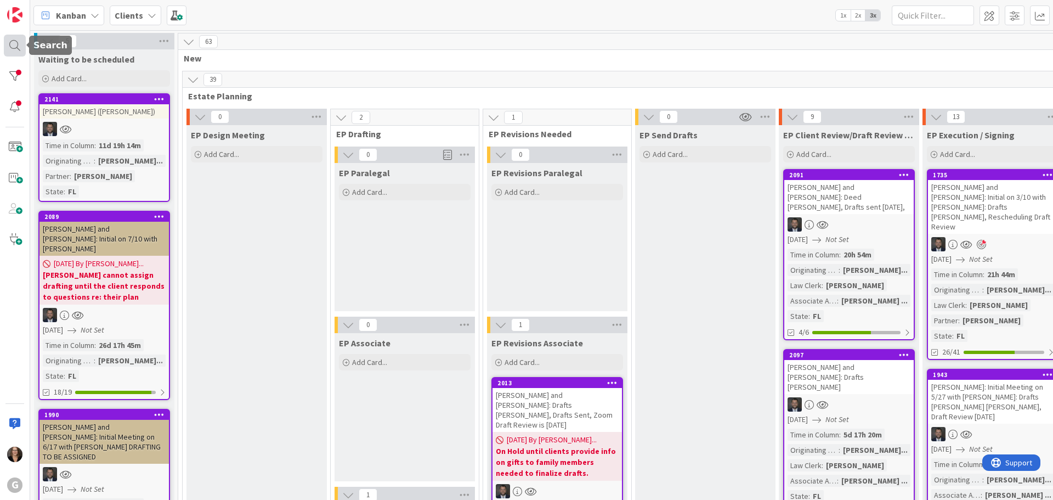
click at [14, 44] on div at bounding box center [15, 46] width 22 height 22
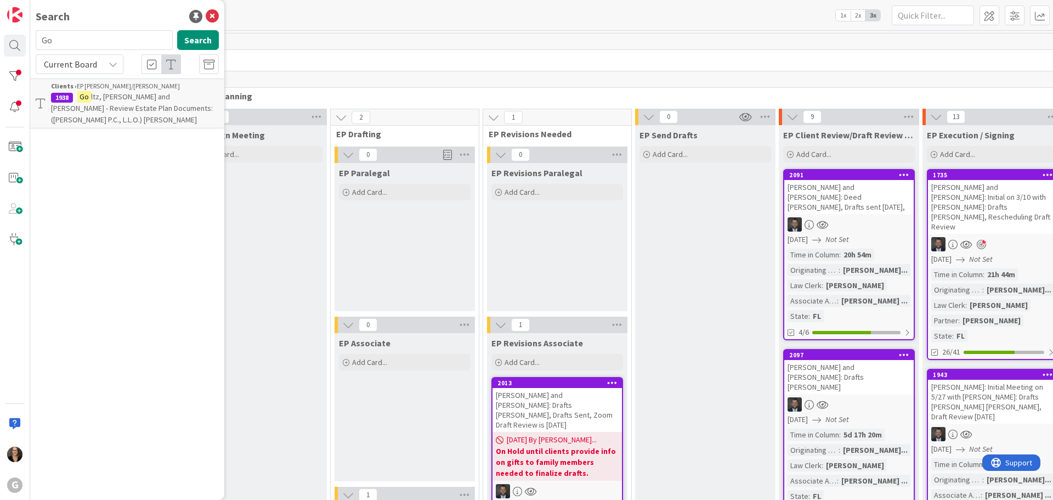
type input "G"
type input "[PERSON_NAME]"
click at [196, 38] on button "Search" at bounding box center [198, 40] width 42 height 20
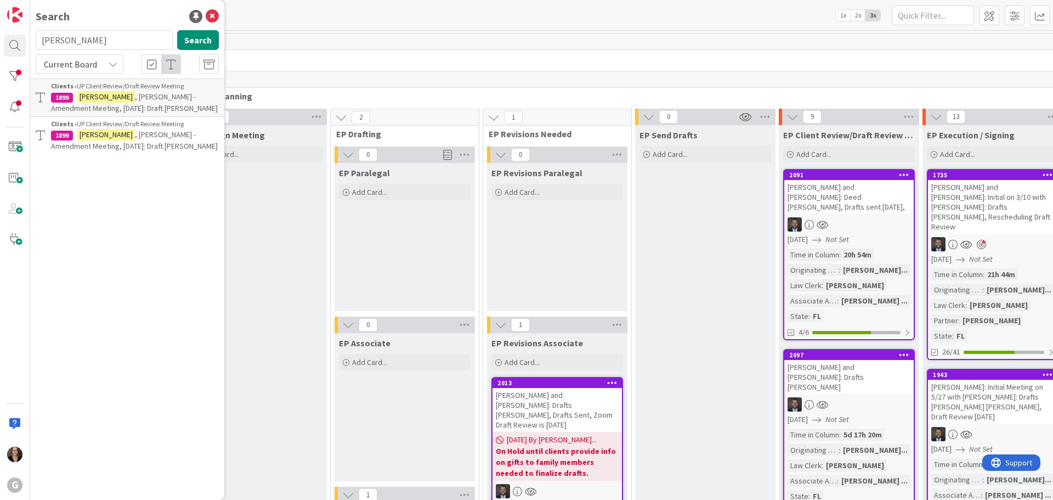
click at [140, 97] on span ", [PERSON_NAME] - Amendment Meeting, [DATE]: Draft [PERSON_NAME]" at bounding box center [134, 102] width 167 height 21
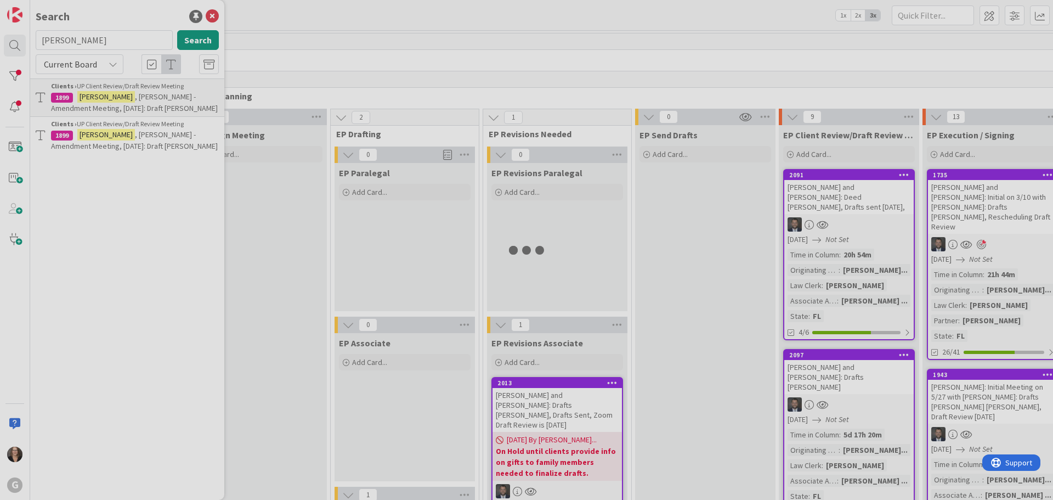
click at [140, 97] on div at bounding box center [526, 250] width 1053 height 500
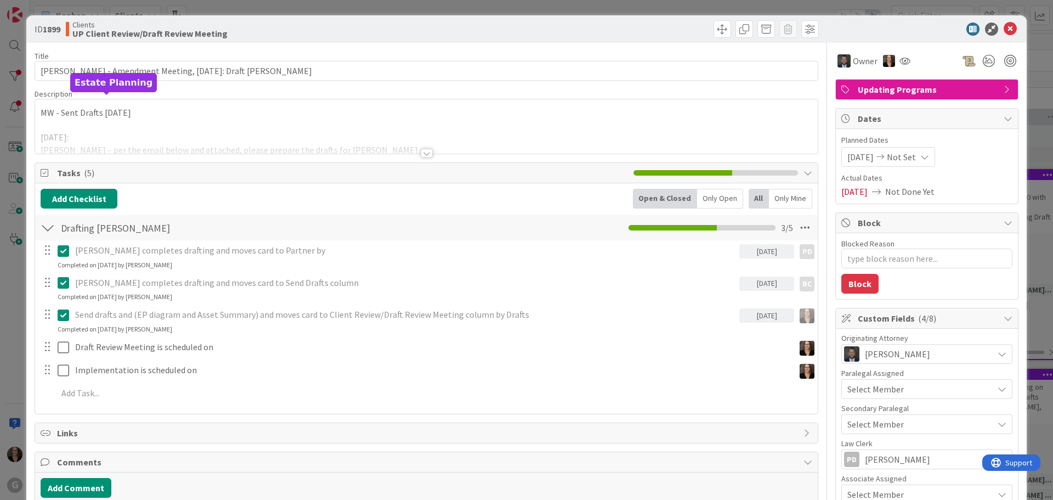
type textarea "x"
click at [1004, 27] on icon at bounding box center [1010, 28] width 13 height 13
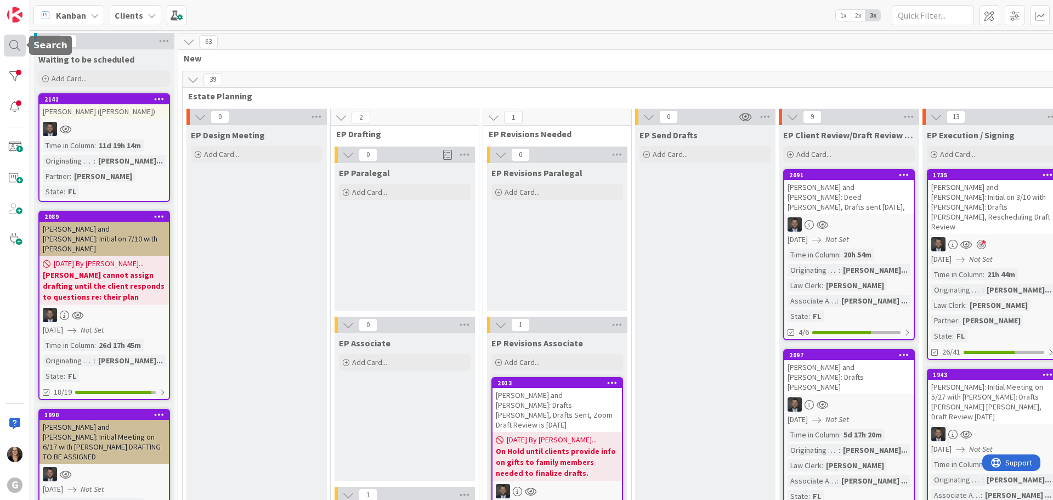
click at [14, 46] on div at bounding box center [15, 46] width 22 height 22
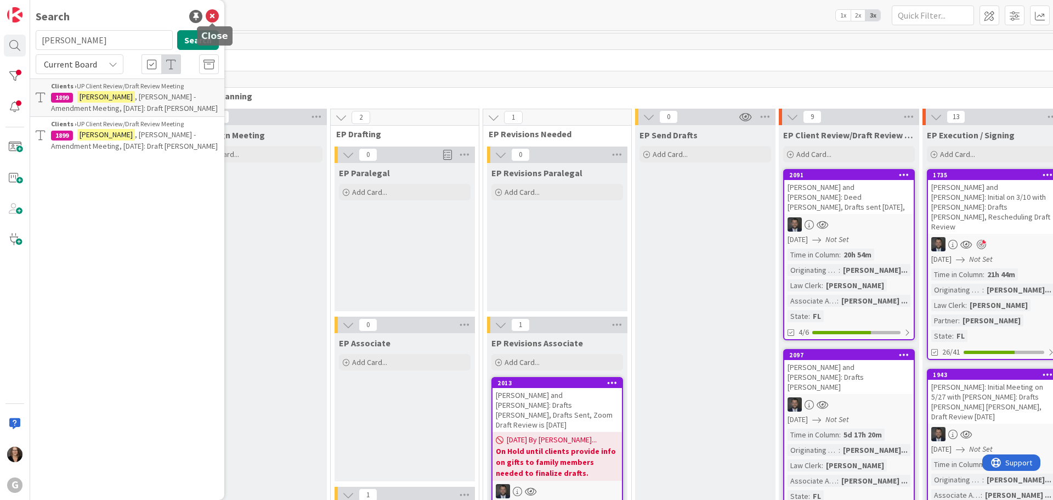
click at [213, 17] on icon at bounding box center [212, 16] width 13 height 13
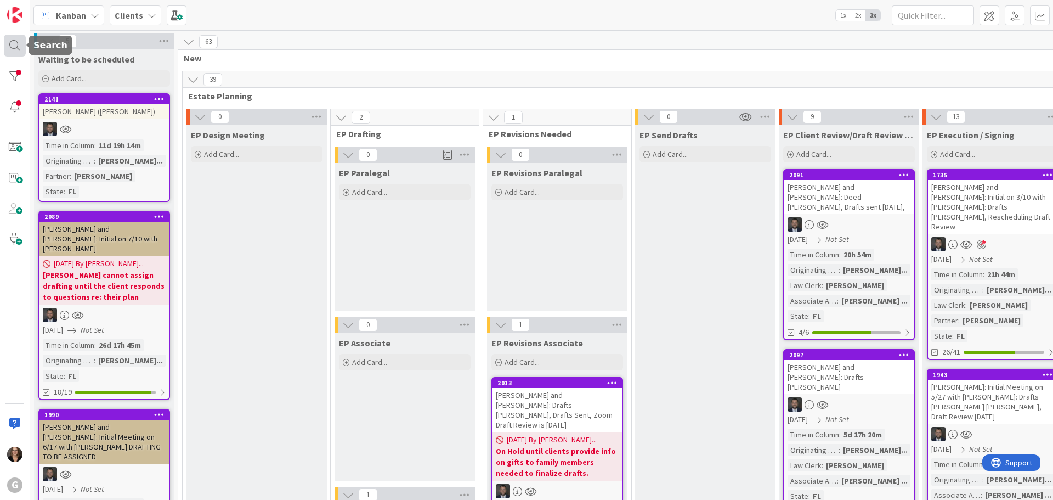
click at [14, 43] on div at bounding box center [15, 46] width 22 height 22
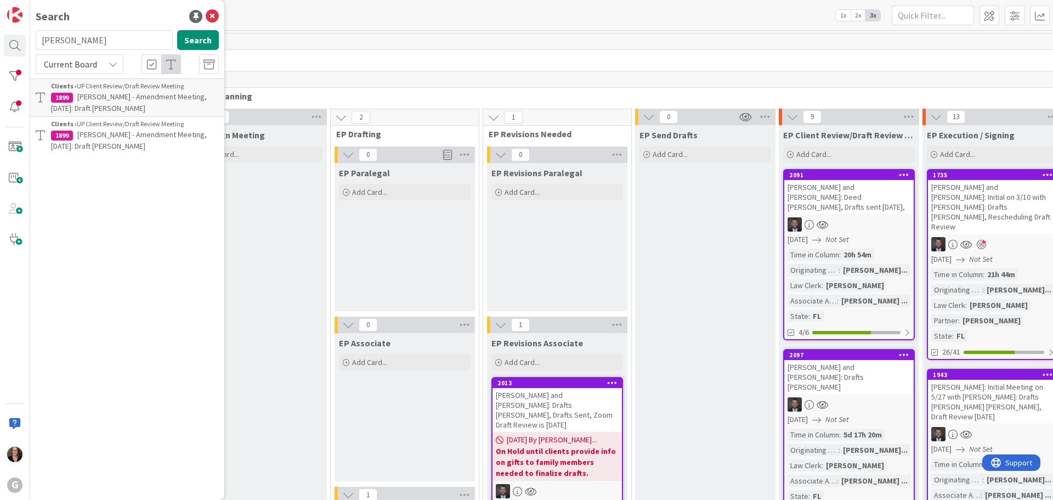
type input "[PERSON_NAME]"
click at [179, 102] on p "[PERSON_NAME] and [PERSON_NAME] + [PERSON_NAME] & [PERSON_NAME]: Initial on 3/1…" at bounding box center [135, 120] width 168 height 58
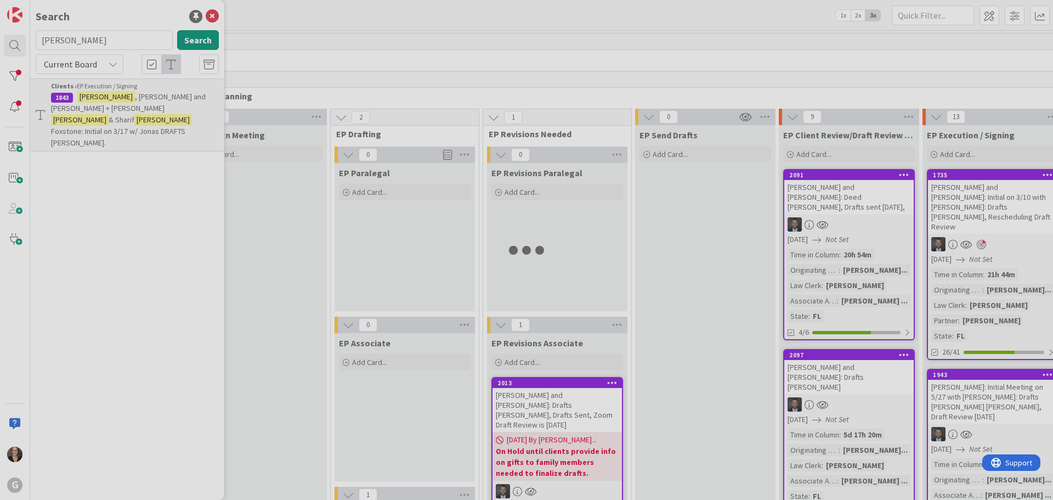
click at [179, 102] on div at bounding box center [526, 250] width 1053 height 500
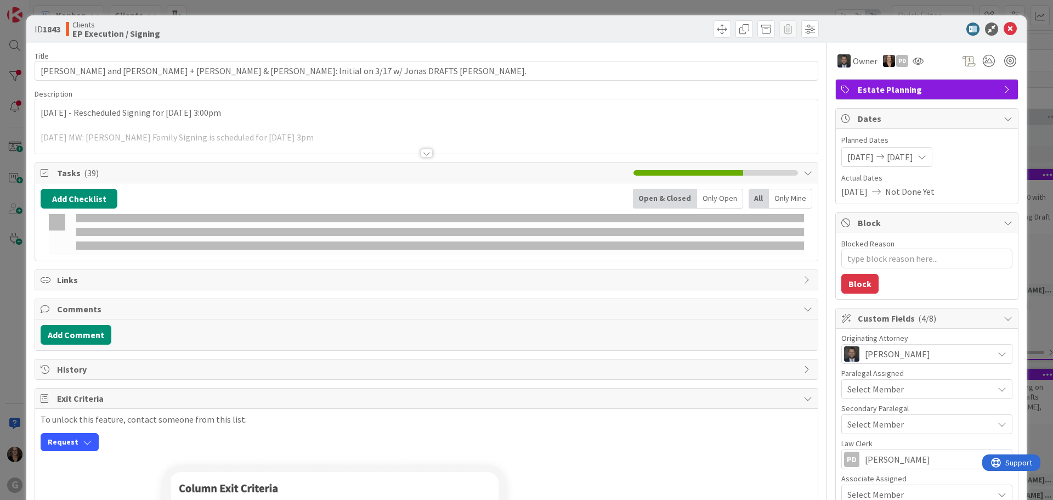
type textarea "x"
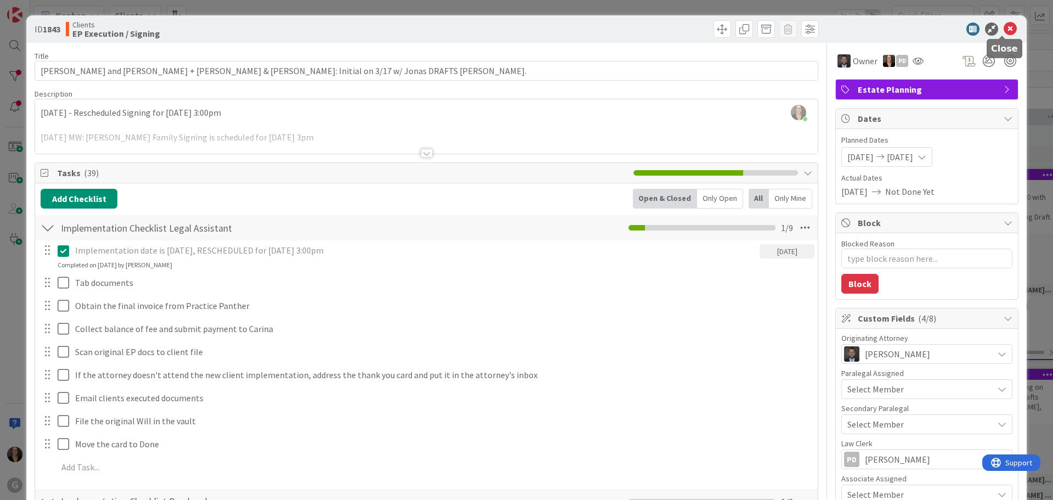
click at [1004, 29] on icon at bounding box center [1010, 28] width 13 height 13
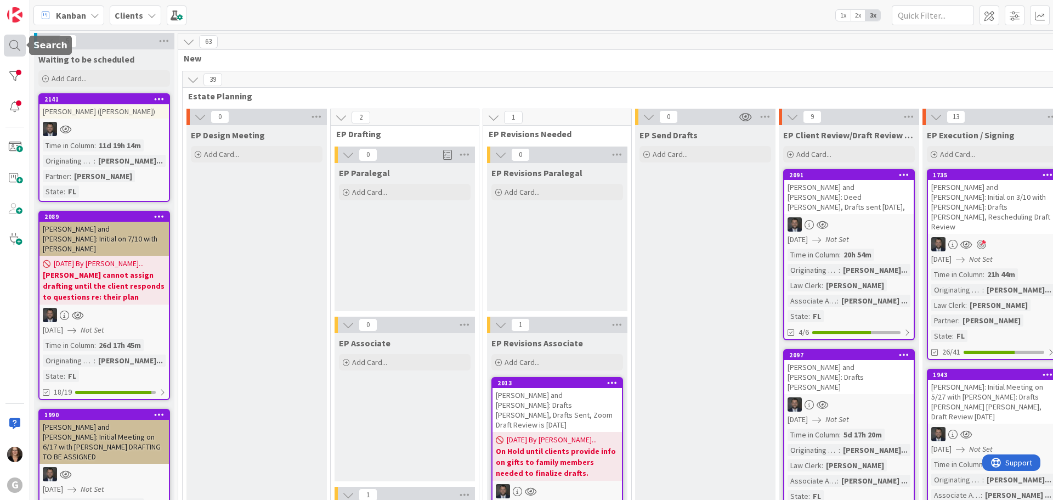
click at [12, 43] on div at bounding box center [15, 46] width 22 height 22
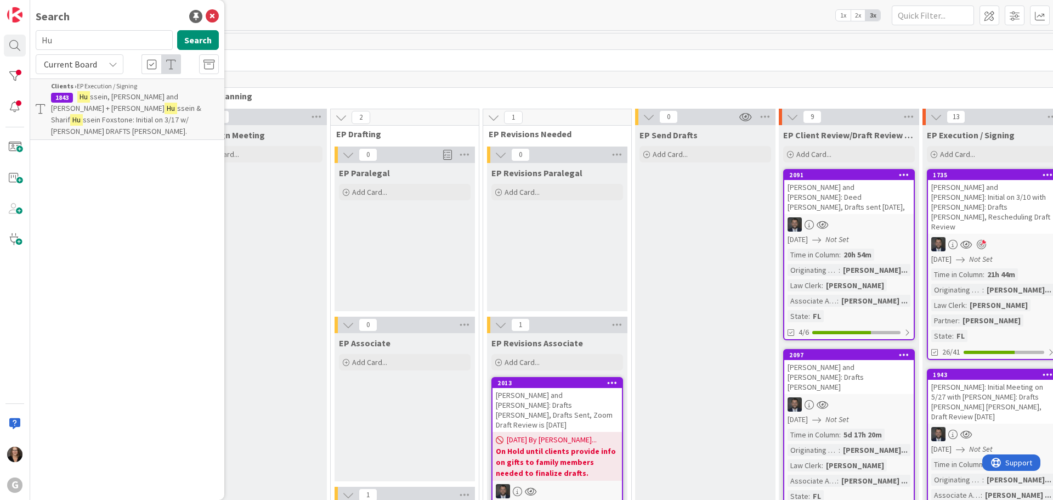
type input "H"
type input "[PERSON_NAME]"
click at [136, 110] on span ", [PERSON_NAME] and [PERSON_NAME]: Initial Meeting on 6/30 with [PERSON_NAME]: …" at bounding box center [128, 114] width 155 height 44
type textarea "x"
